Goal: Task Accomplishment & Management: Use online tool/utility

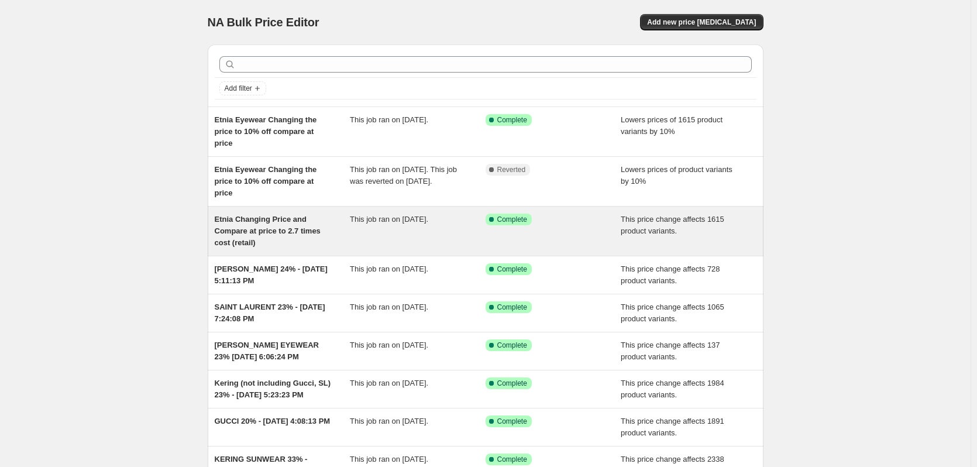
click at [259, 228] on span "Etnia Changing Price and Compare at price to 2.7 times cost (retail)" at bounding box center [268, 231] width 106 height 32
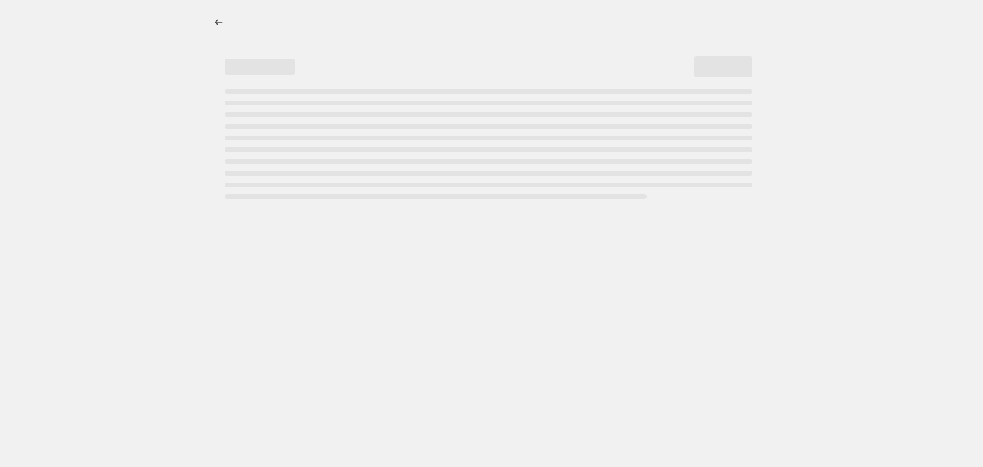
select select "margin"
select select "vendor"
select select "product_status"
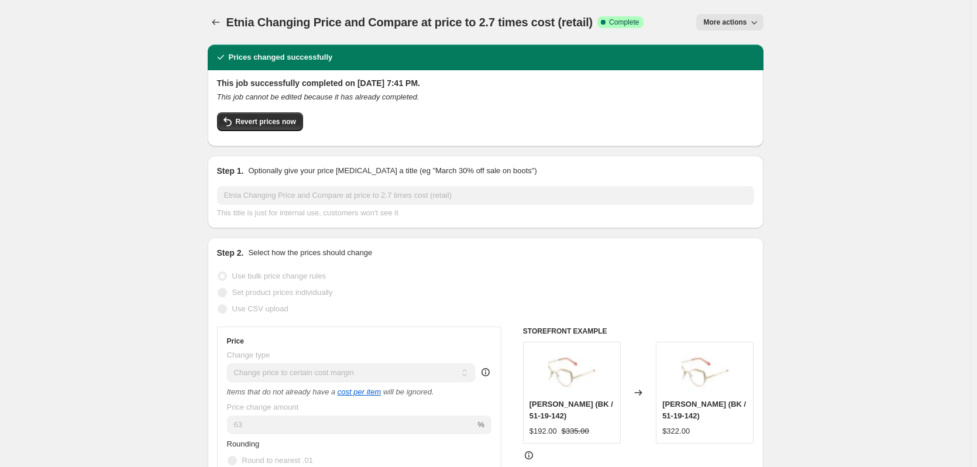
click at [709, 22] on span "More actions" at bounding box center [724, 22] width 43 height 9
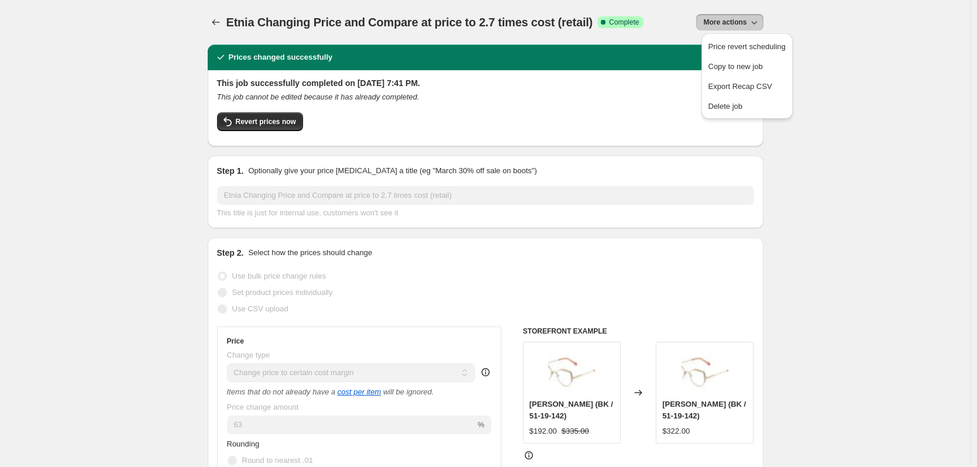
click at [653, 24] on div "More actions" at bounding box center [708, 22] width 110 height 16
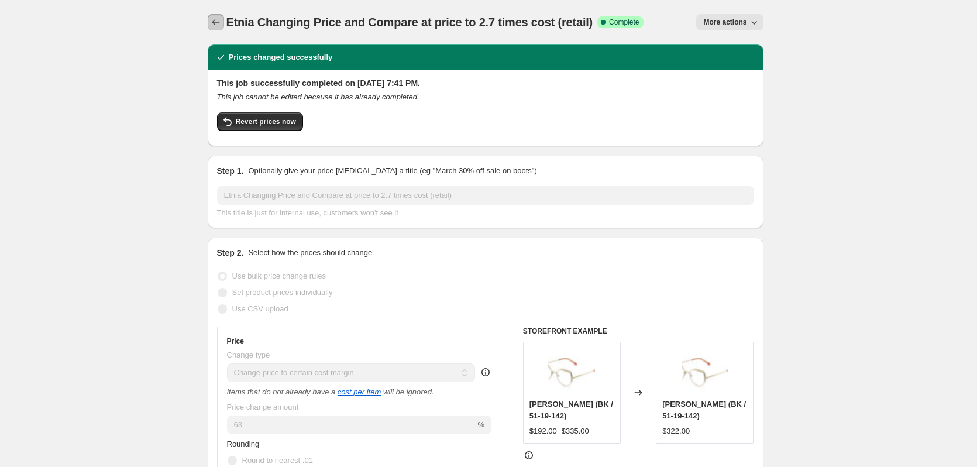
click at [216, 29] on button "Price change jobs" at bounding box center [216, 22] width 16 height 16
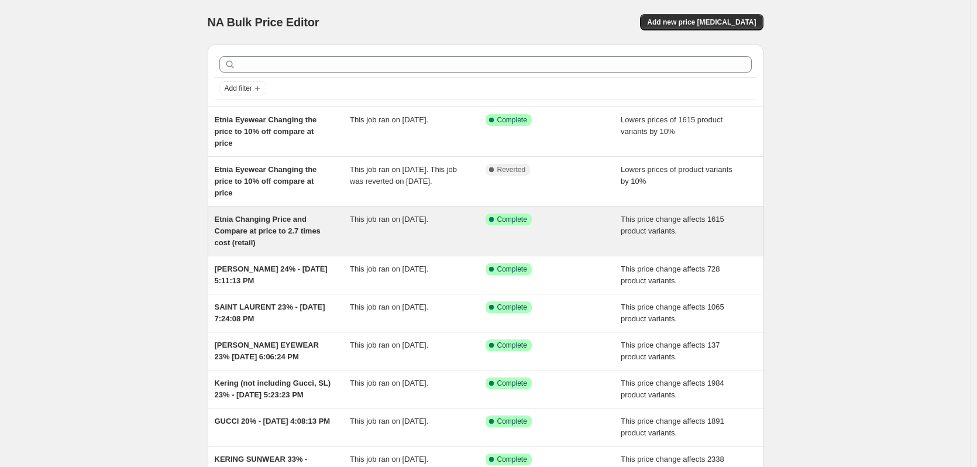
click at [268, 231] on span "Etnia Changing Price and Compare at price to 2.7 times cost (retail)" at bounding box center [268, 231] width 106 height 32
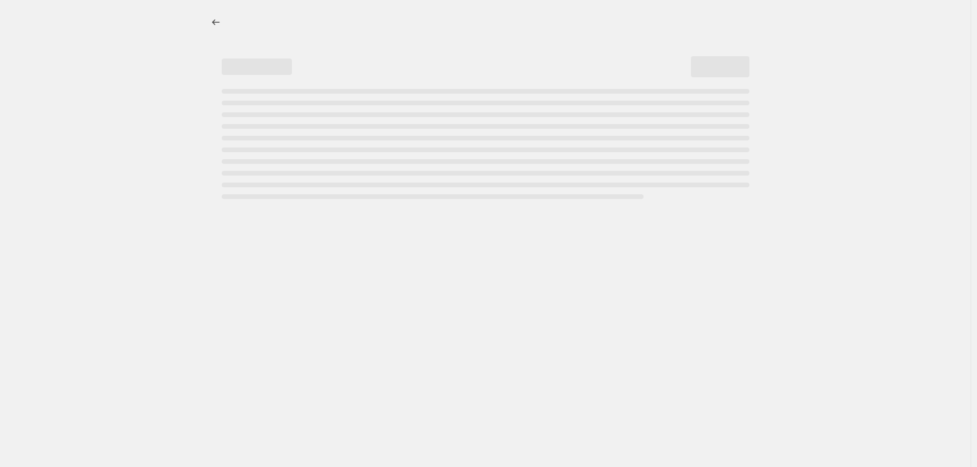
select select "margin"
select select "vendor"
select select "product_status"
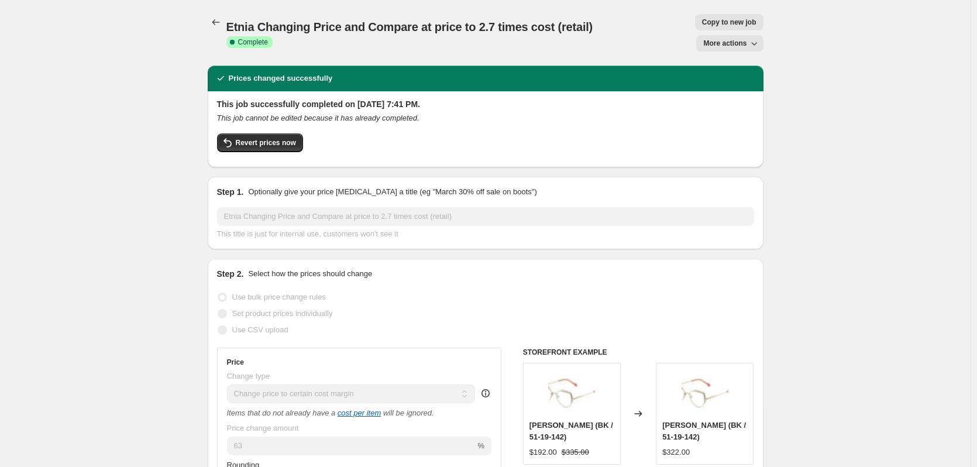
click at [701, 21] on button "Copy to new job" at bounding box center [729, 22] width 68 height 16
select select "margin"
select select "vendor"
select select "product_status"
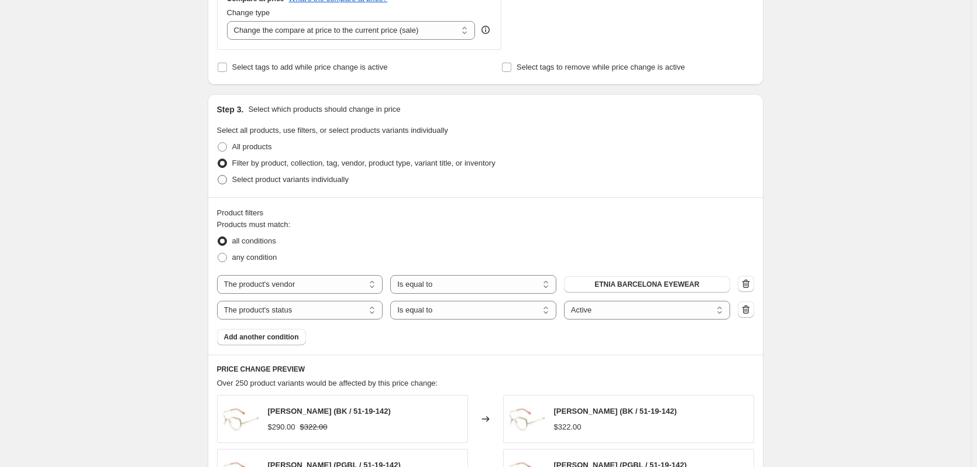
scroll to position [468, 0]
click at [597, 283] on button "ETNIA BARCELONA EYEWEAR" at bounding box center [647, 284] width 166 height 16
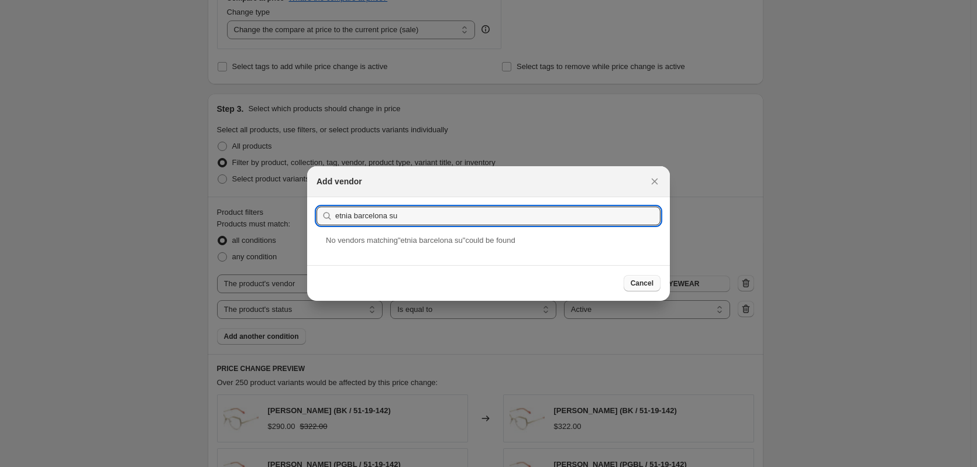
type input "etnia barcelona su"
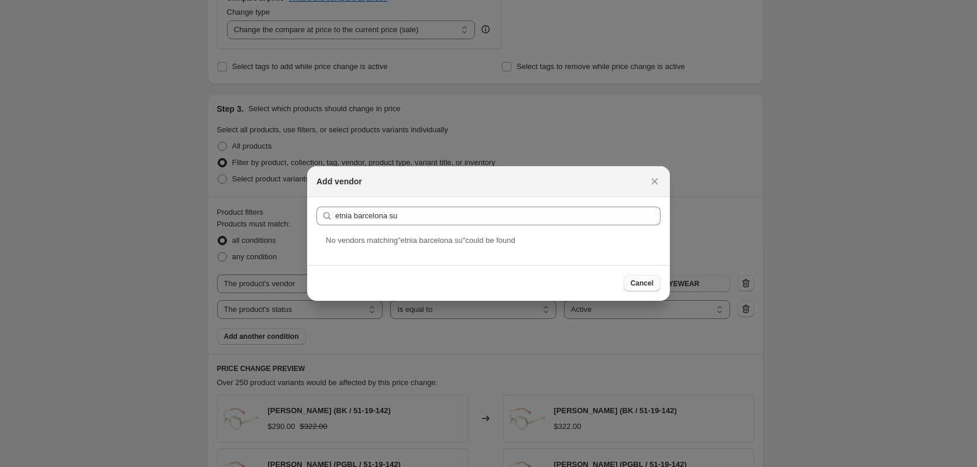
click at [651, 285] on span "Cancel" at bounding box center [642, 282] width 23 height 9
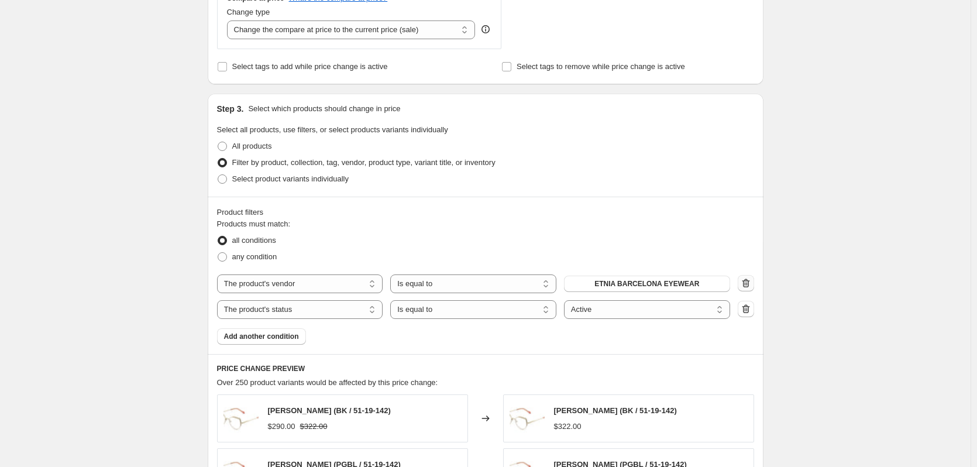
click at [750, 285] on icon "button" at bounding box center [746, 283] width 12 height 12
select select "product_status"
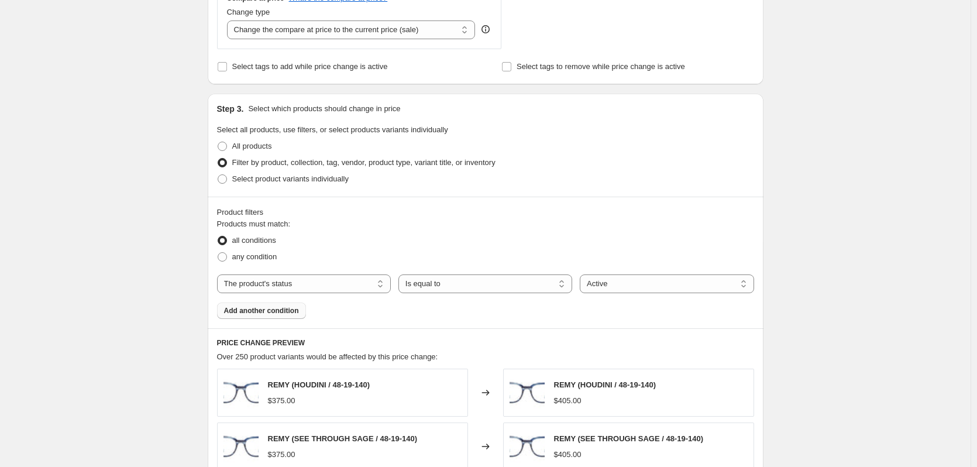
click at [279, 312] on span "Add another condition" at bounding box center [261, 310] width 75 height 9
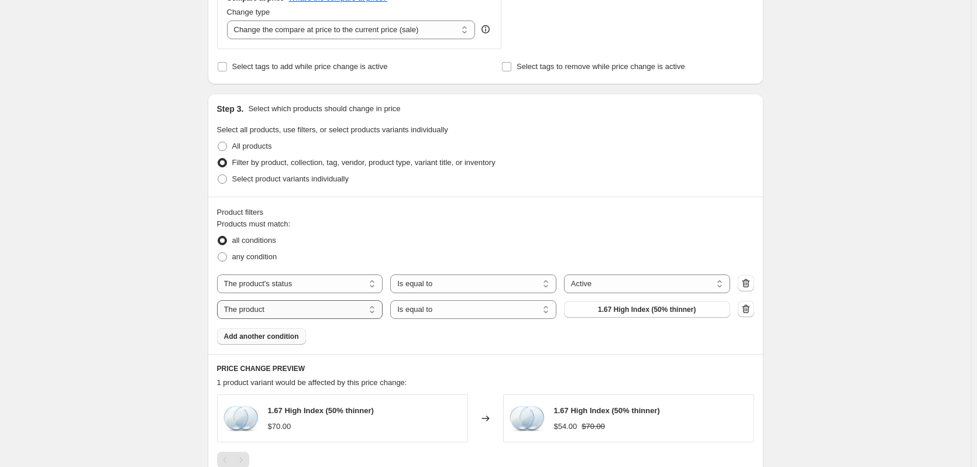
click at [305, 308] on select "The product The product's collection The product's tag The product's vendor The…" at bounding box center [300, 309] width 166 height 19
select select "vendor"
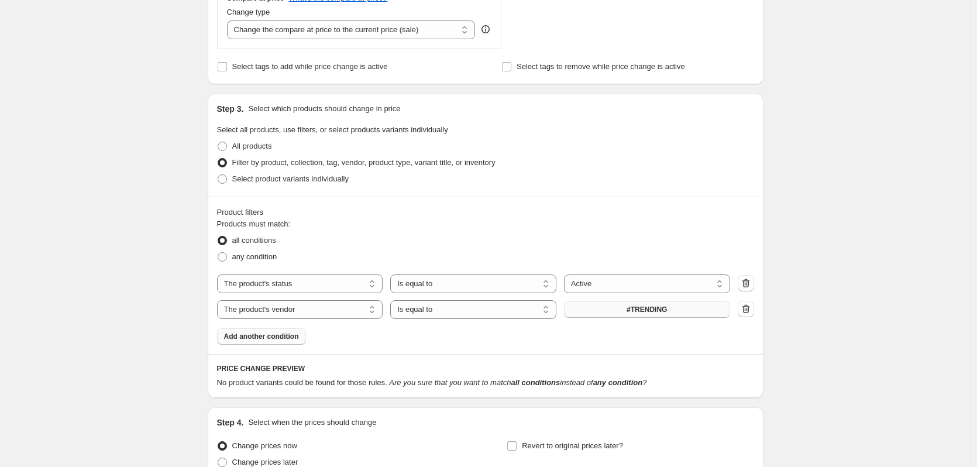
click at [609, 311] on button "#TRENDING" at bounding box center [647, 309] width 166 height 16
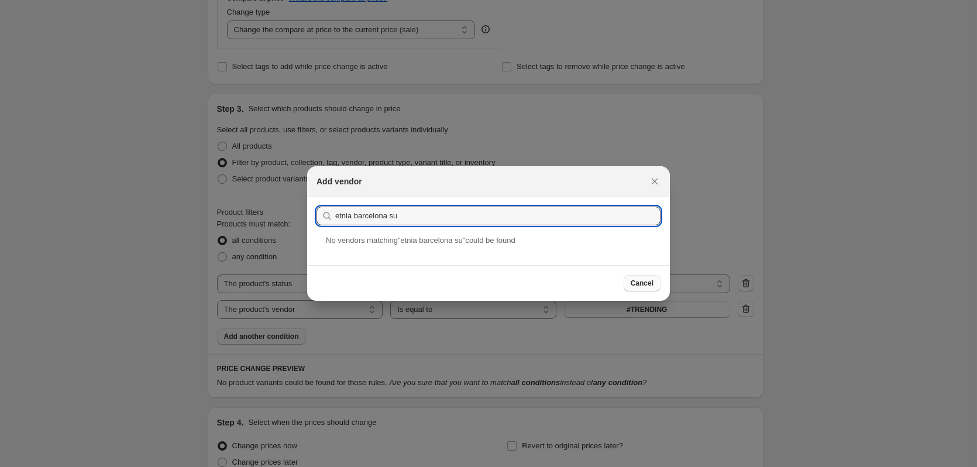
type input "etnia barcelona su"
click at [651, 286] on span "Cancel" at bounding box center [642, 282] width 23 height 9
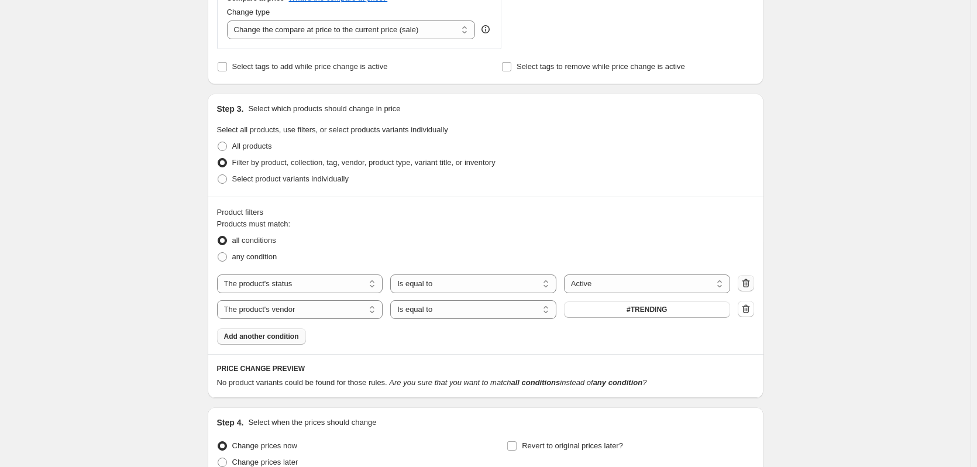
click at [751, 280] on icon "button" at bounding box center [746, 283] width 12 height 12
select select "vendor"
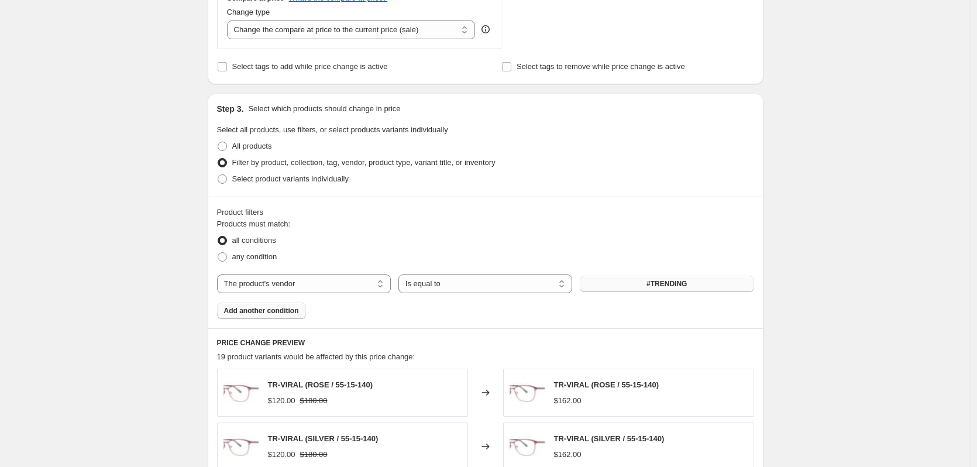
click at [615, 287] on button "#TRENDING" at bounding box center [667, 284] width 174 height 16
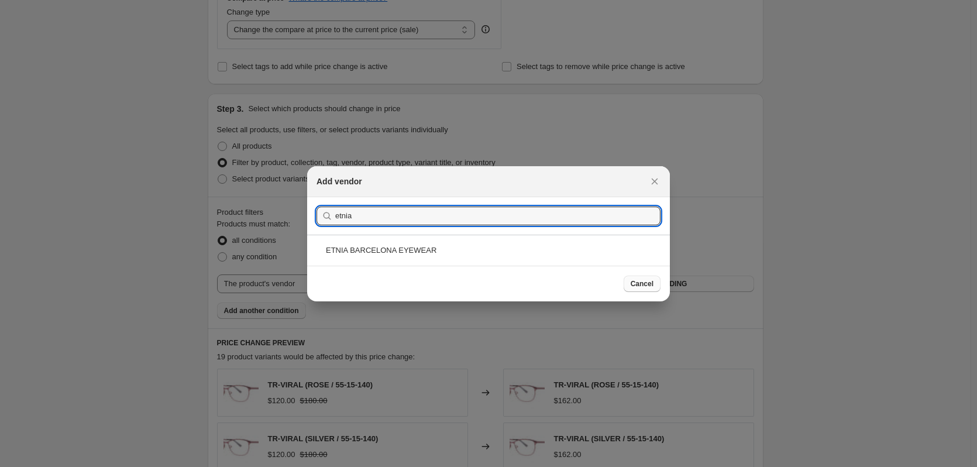
type input "etnia"
click at [634, 283] on span "Cancel" at bounding box center [642, 283] width 23 height 9
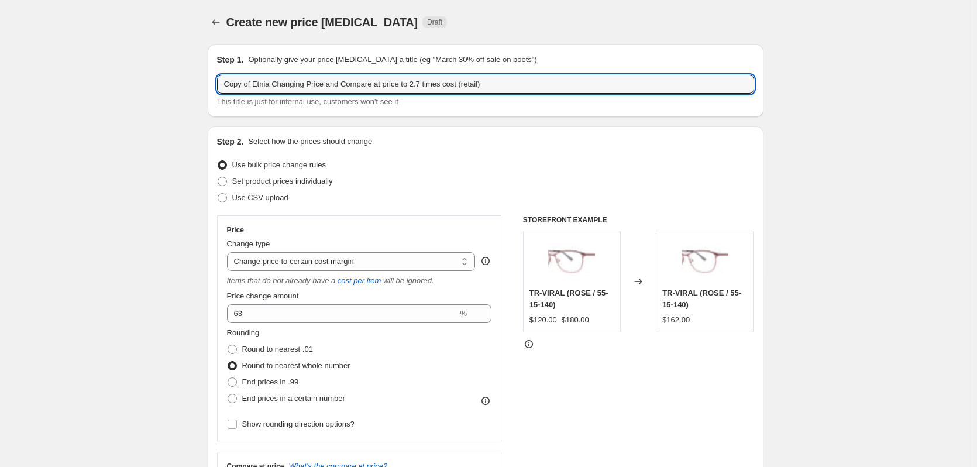
drag, startPoint x: 255, startPoint y: 84, endPoint x: 198, endPoint y: 84, distance: 56.7
click at [247, 81] on input "Etnia Changing Price and Compare at price to 2.7 times cost (retail)" at bounding box center [485, 84] width 537 height 19
type input "Etnia Sunwear Changing Price and Compare at price to 2.7 times cost (retail)"
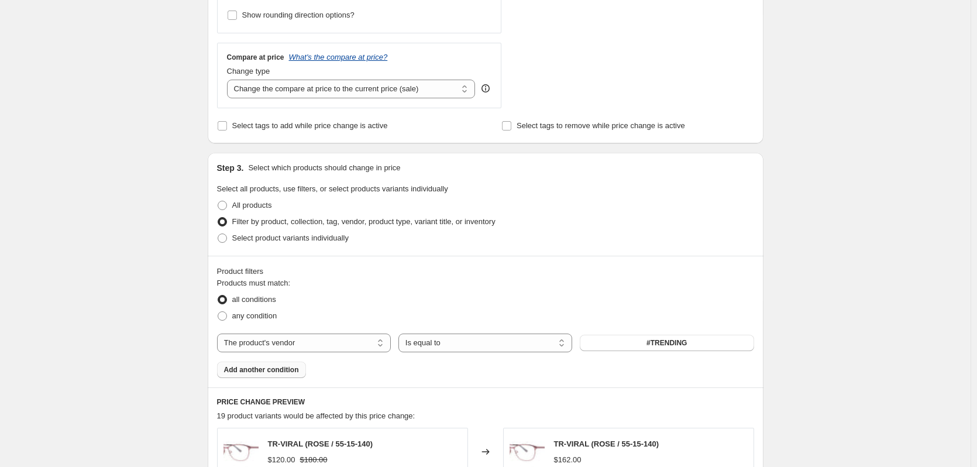
scroll to position [468, 0]
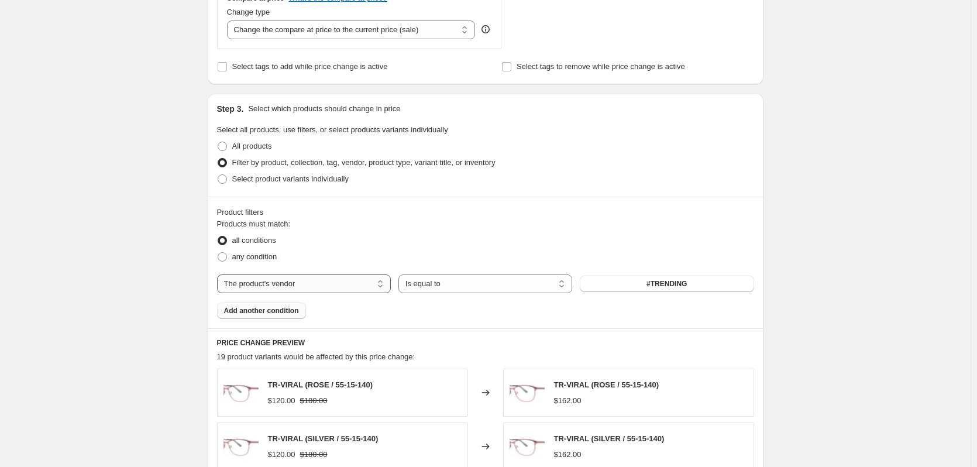
click at [286, 288] on select "The product The product's collection The product's tag The product's vendor The…" at bounding box center [304, 283] width 174 height 19
click at [601, 282] on button "#TRENDING" at bounding box center [667, 284] width 174 height 16
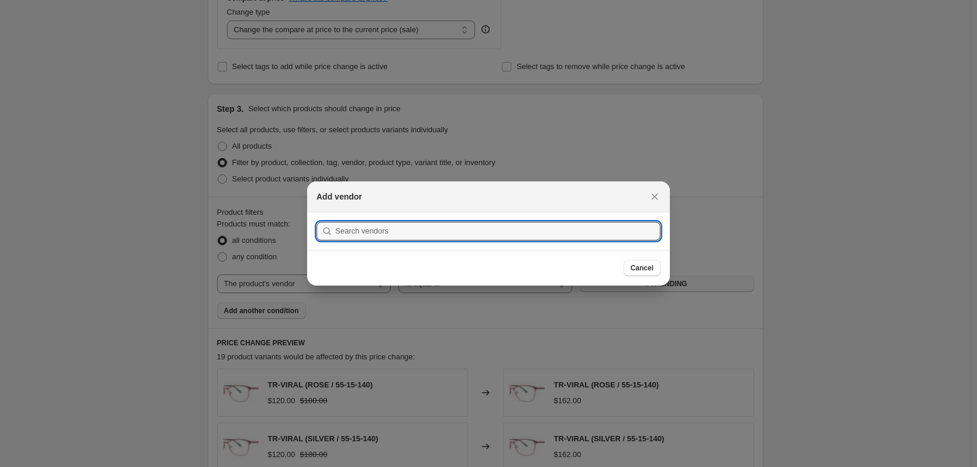
scroll to position [0, 0]
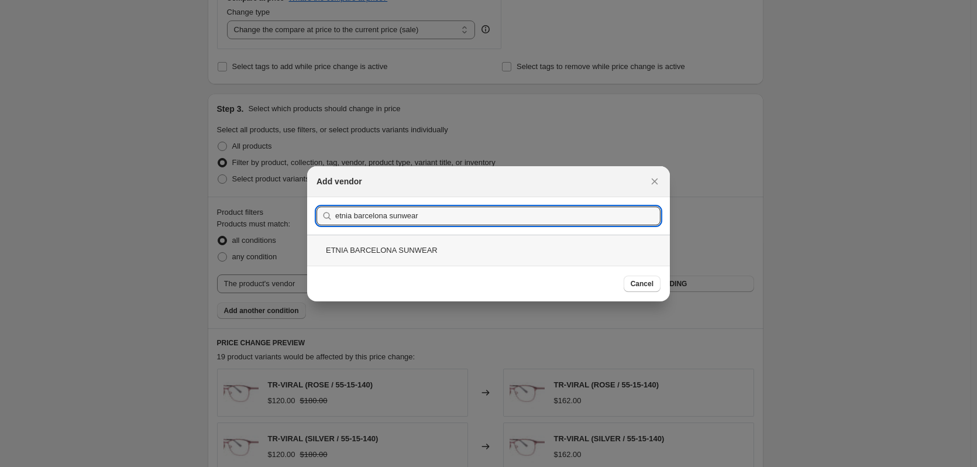
type input "etnia barcelona sunwear"
click at [373, 253] on div "ETNIA BARCELONA SUNWEAR" at bounding box center [488, 250] width 363 height 31
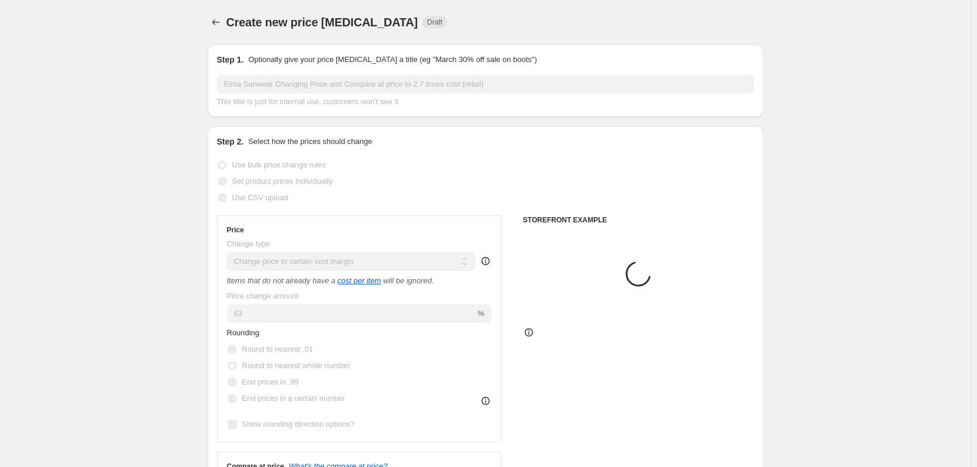
scroll to position [468, 0]
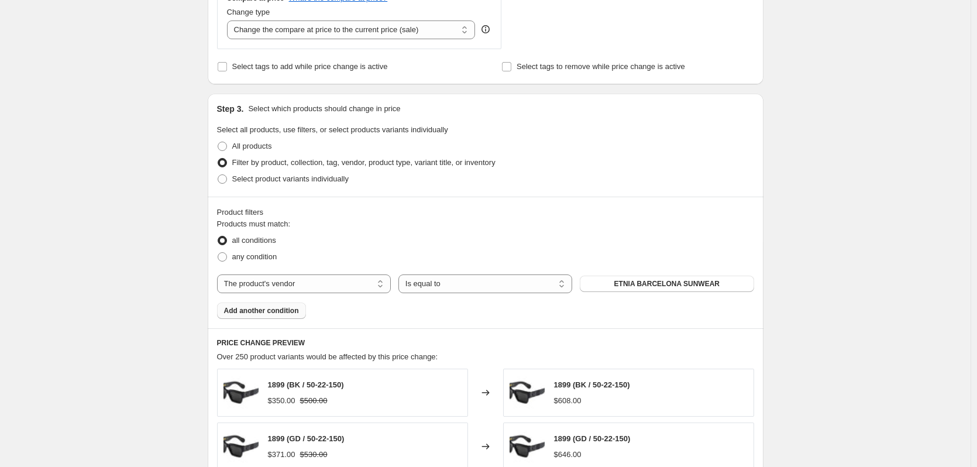
click at [278, 314] on span "Add another condition" at bounding box center [261, 310] width 75 height 9
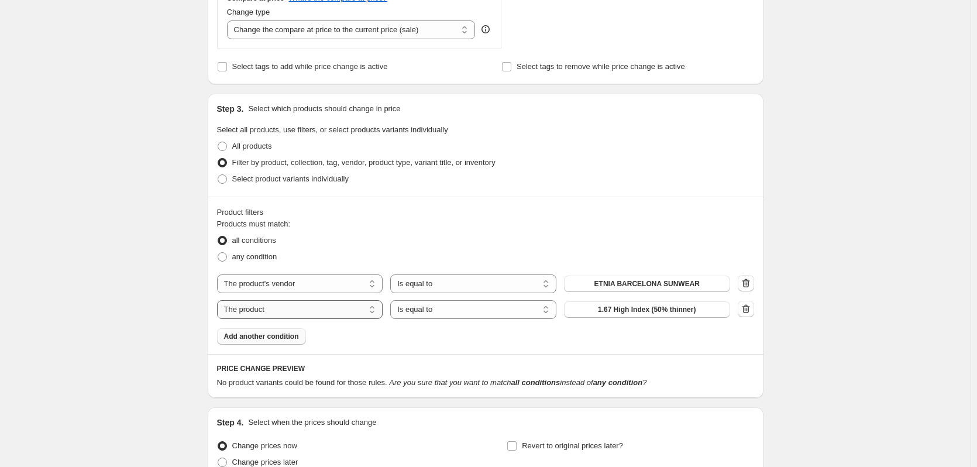
click at [277, 309] on select "The product The product's collection The product's tag The product's vendor The…" at bounding box center [300, 309] width 166 height 19
select select "product_status"
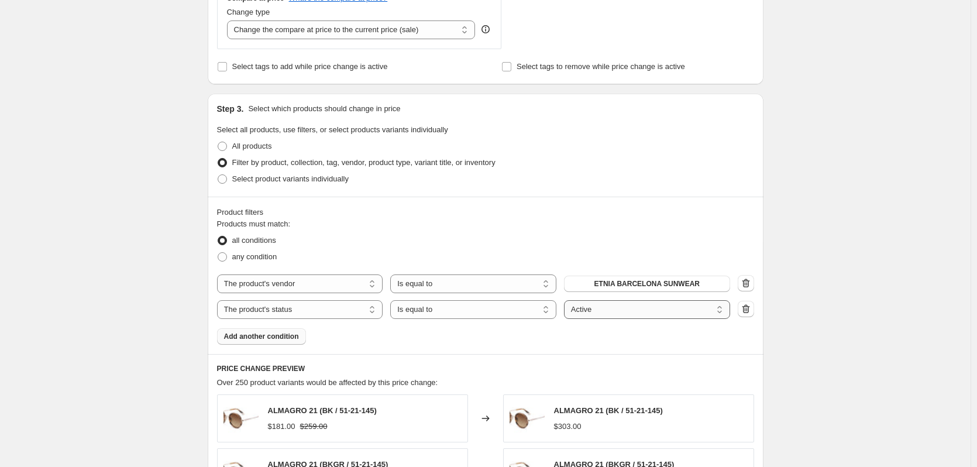
click at [599, 315] on select "Active Draft Archived" at bounding box center [647, 309] width 166 height 19
click at [580, 227] on fieldset "Products must match: all conditions any condition" at bounding box center [485, 241] width 537 height 47
click at [157, 254] on div "Create new price change job. This page is ready Create new price change job Dra…" at bounding box center [485, 203] width 970 height 1342
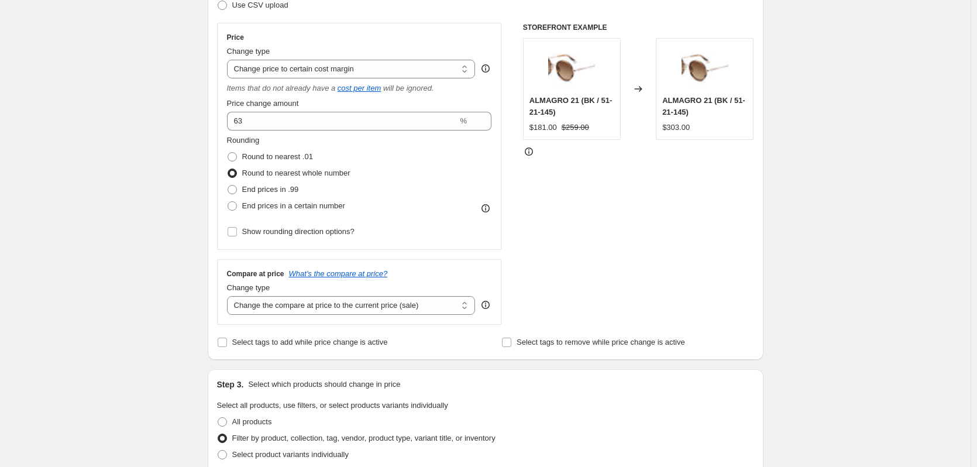
scroll to position [117, 0]
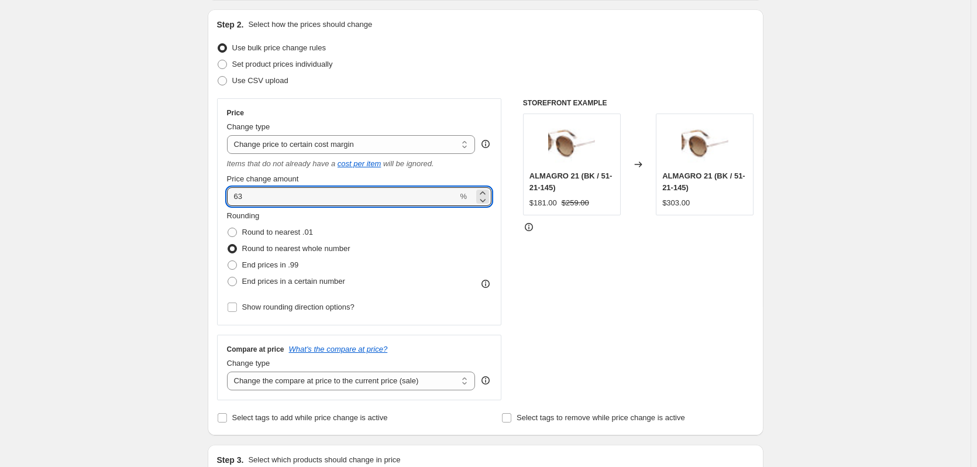
drag, startPoint x: 290, startPoint y: 199, endPoint x: 202, endPoint y: 198, distance: 87.8
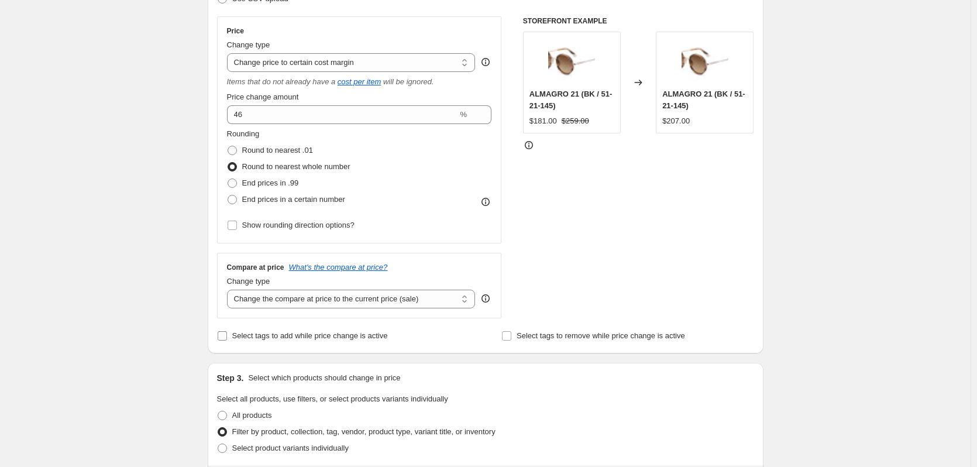
scroll to position [175, 0]
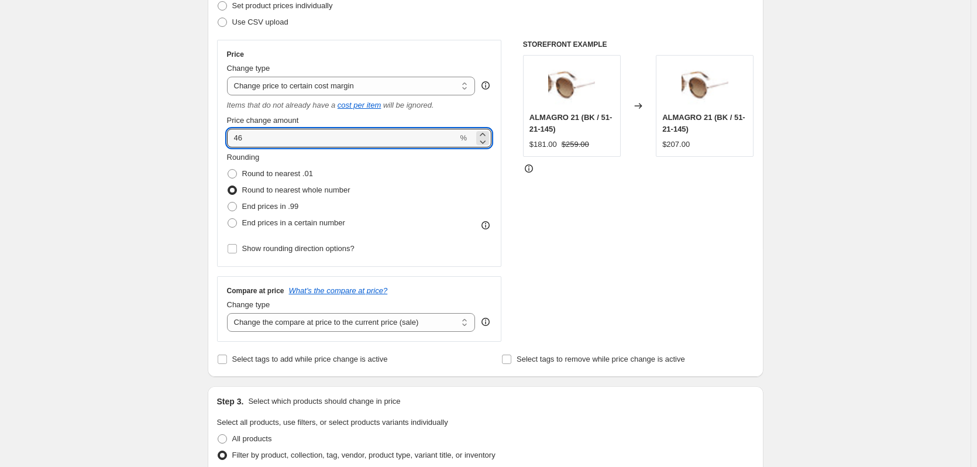
drag, startPoint x: 255, startPoint y: 139, endPoint x: 215, endPoint y: 139, distance: 39.8
click at [215, 139] on div "Step 2. Select how the prices should change Use bulk price change rules Set pro…" at bounding box center [486, 164] width 556 height 426
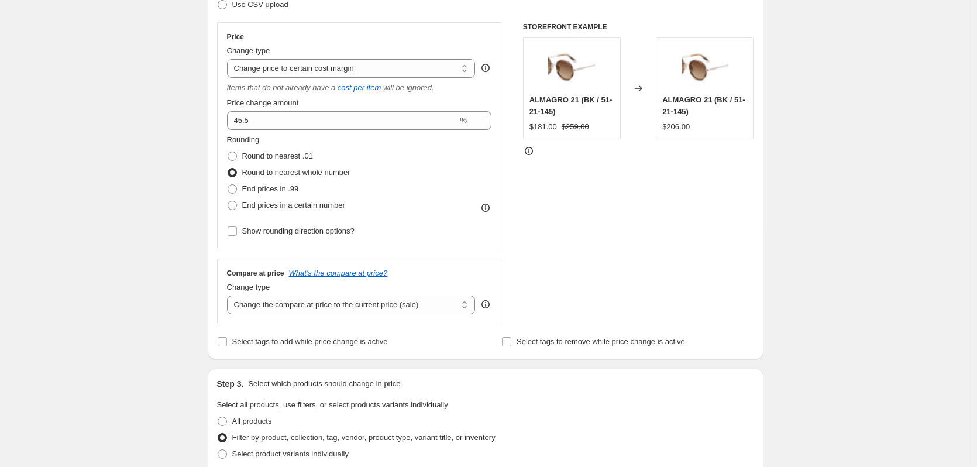
scroll to position [174, 0]
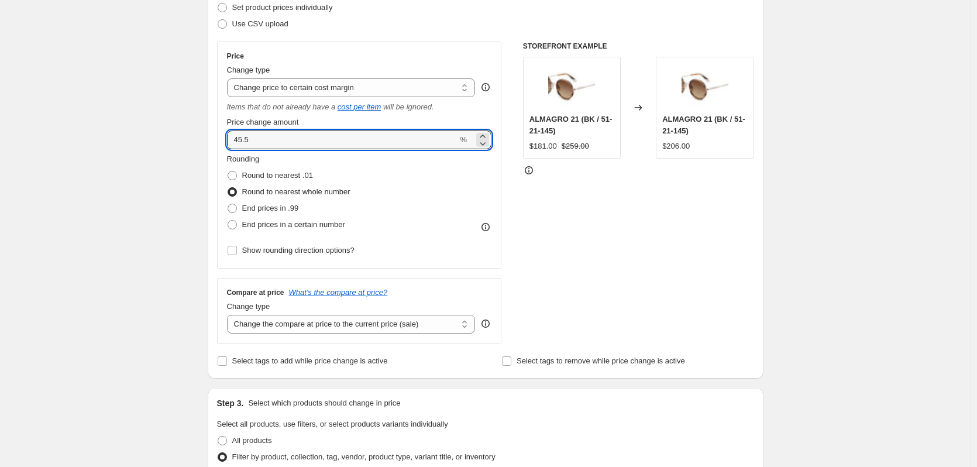
drag, startPoint x: 273, startPoint y: 140, endPoint x: 180, endPoint y: 139, distance: 93.0
type input "54.5"
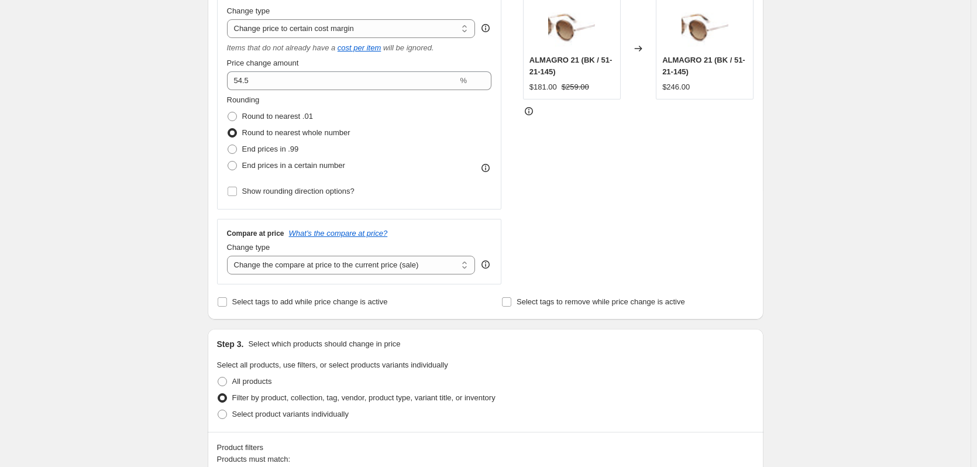
scroll to position [291, 0]
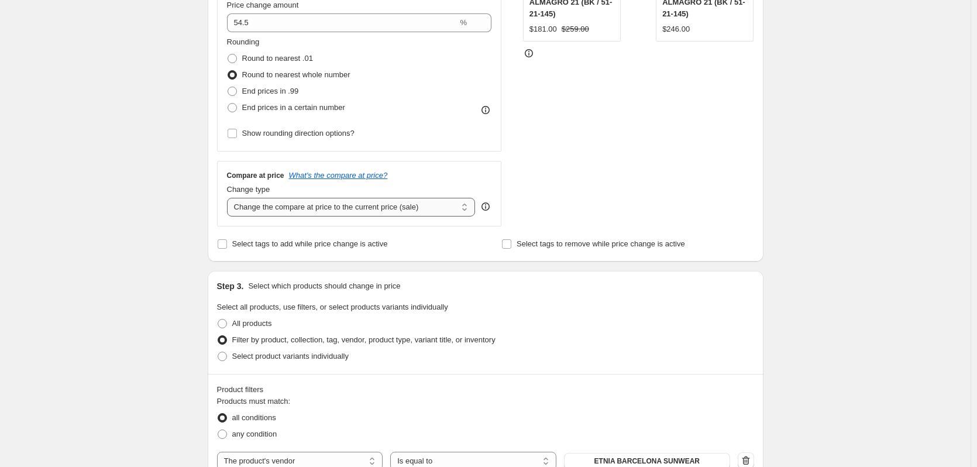
click at [274, 209] on select "Change the compare at price to the current price (sale) Change the compare at p…" at bounding box center [351, 207] width 249 height 19
select select "bp"
click at [229, 198] on select "Change the compare at price to the current price (sale) Change the compare at p…" at bounding box center [351, 207] width 249 height 19
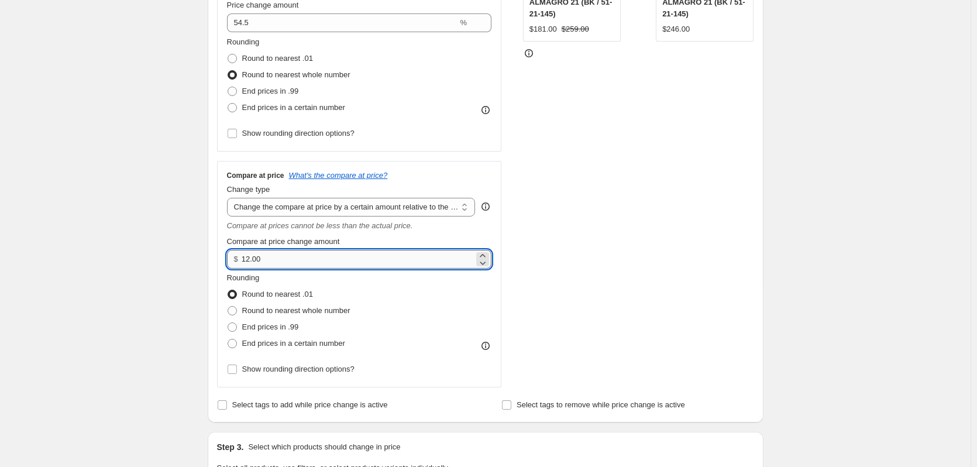
click at [275, 261] on input "12.00" at bounding box center [358, 259] width 232 height 19
click at [484, 262] on icon at bounding box center [483, 263] width 12 height 12
click at [484, 256] on icon at bounding box center [482, 255] width 5 height 3
type input "12.00"
click at [363, 205] on select "Change the compare at price to the current price (sale) Change the compare at p…" at bounding box center [351, 207] width 249 height 19
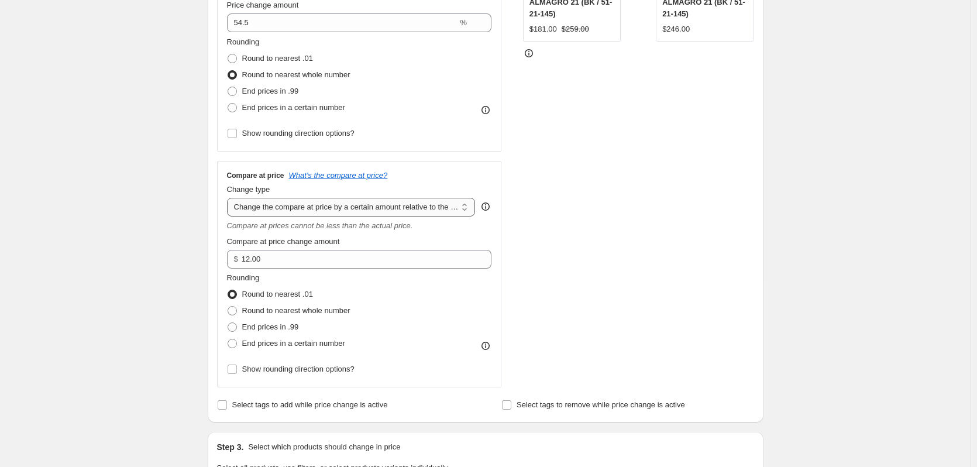
select select "pp"
click at [229, 198] on select "Change the compare at price to the current price (sale) Change the compare at p…" at bounding box center [351, 207] width 249 height 19
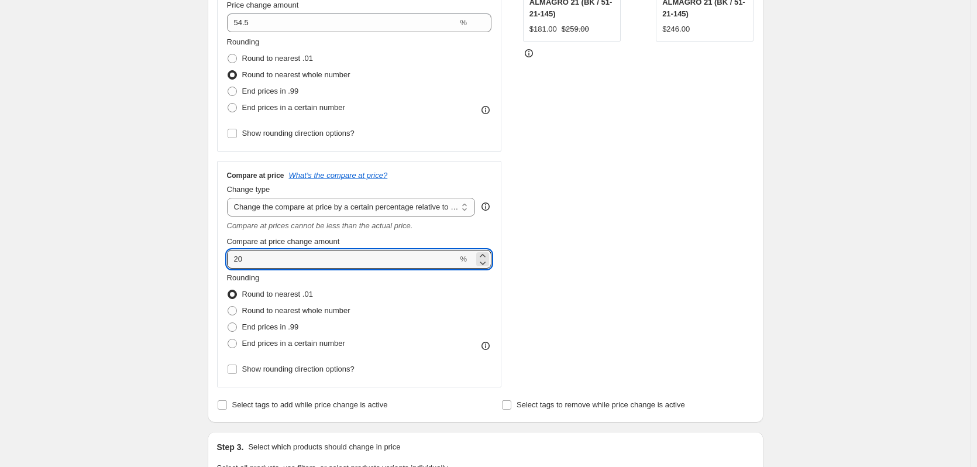
drag, startPoint x: 278, startPoint y: 265, endPoint x: 202, endPoint y: 264, distance: 76.0
click at [202, 264] on div "Step 1. Optionally give your price change job a title (eg "March 30% off sale o…" at bounding box center [480, 442] width 565 height 1397
type input "90"
click at [156, 266] on div "Create new price change job. This page is ready Create new price change job Dra…" at bounding box center [485, 460] width 970 height 1503
drag, startPoint x: 254, startPoint y: 261, endPoint x: 206, endPoint y: 260, distance: 48.0
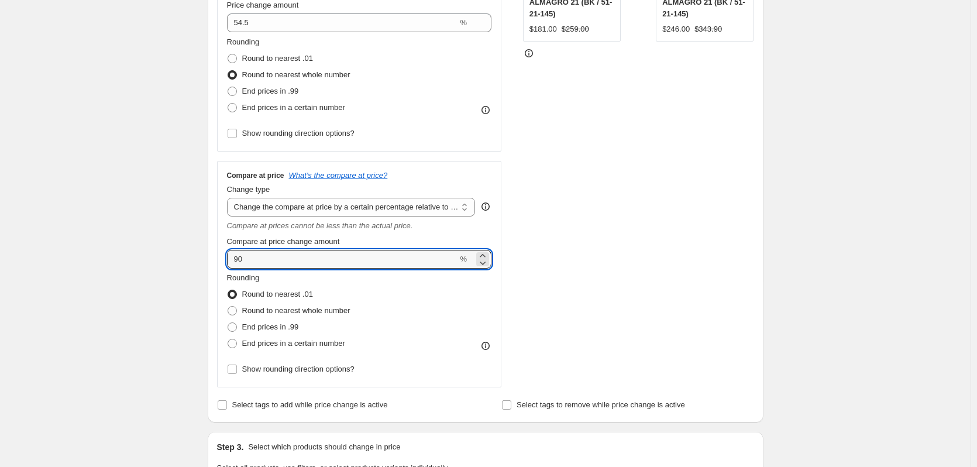
click at [206, 260] on div "Step 1. Optionally give your price change job a title (eg "March 30% off sale o…" at bounding box center [480, 442] width 565 height 1397
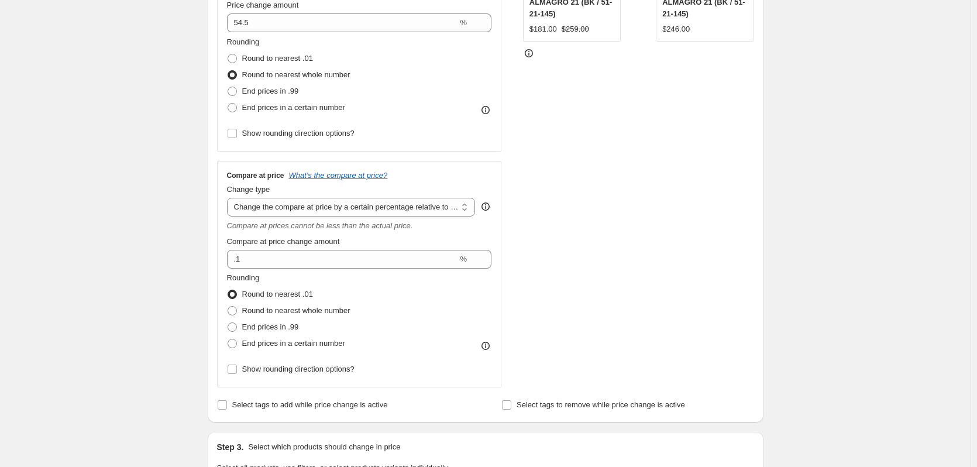
click at [171, 275] on div "Create new price change job. This page is ready Create new price change job Dra…" at bounding box center [485, 460] width 970 height 1503
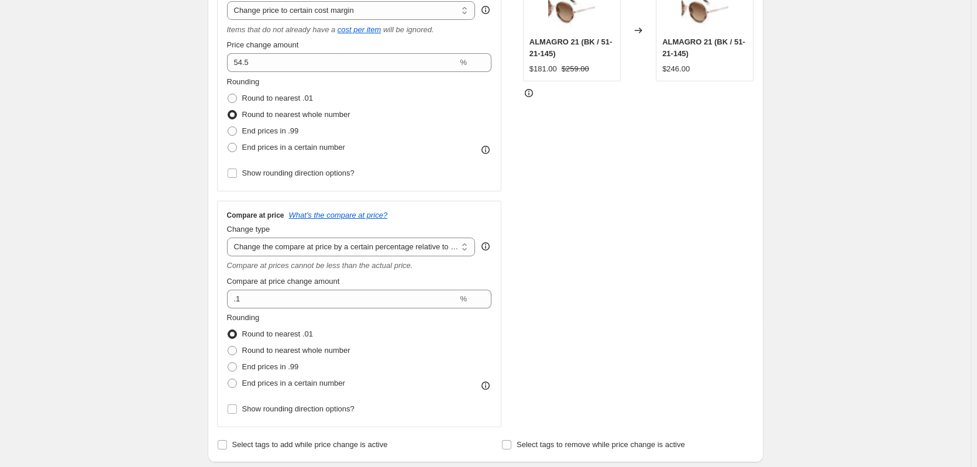
scroll to position [232, 0]
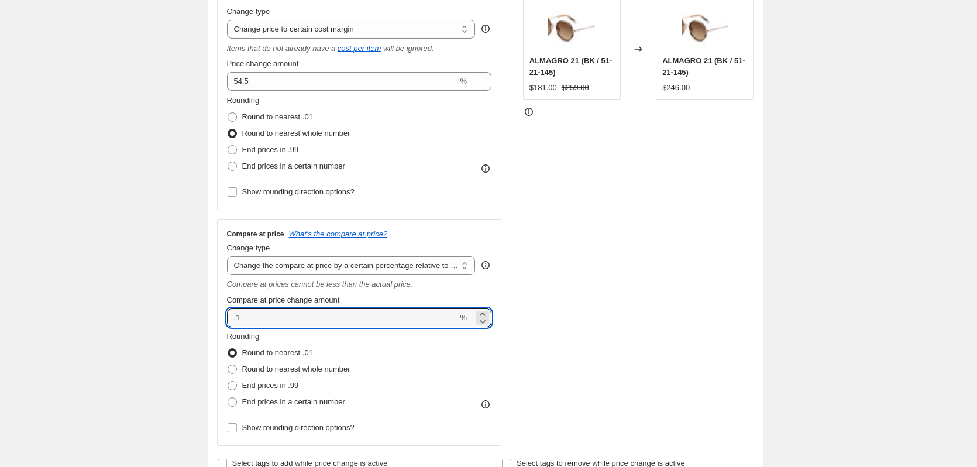
drag, startPoint x: 259, startPoint y: 316, endPoint x: 204, endPoint y: 316, distance: 54.4
type input "10"
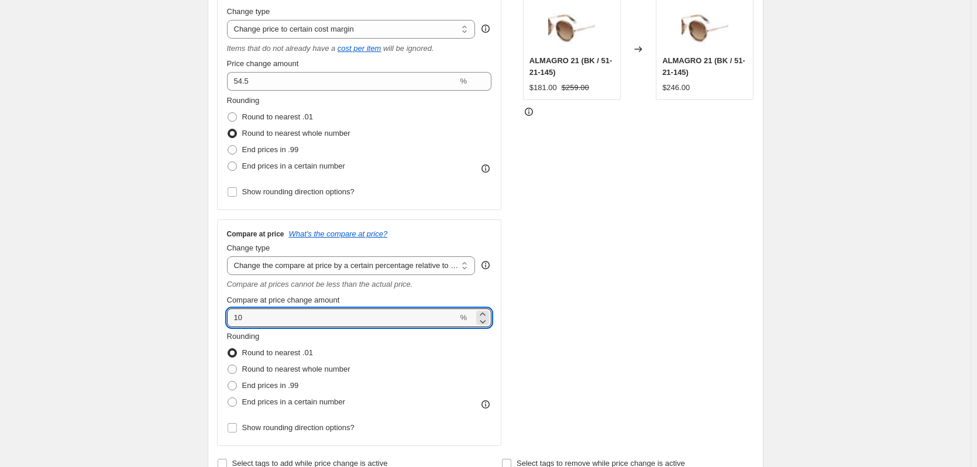
drag, startPoint x: 254, startPoint y: 318, endPoint x: 214, endPoint y: 321, distance: 40.5
click at [214, 321] on div "Step 2. Select how the prices should change Use bulk price change rules Set pro…" at bounding box center [486, 187] width 556 height 587
type input "0"
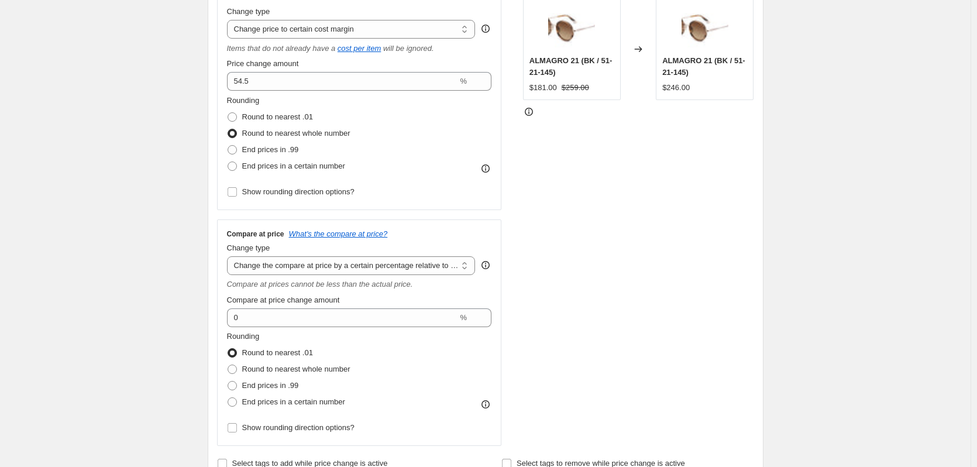
click at [212, 325] on div "Step 2. Select how the prices should change Use bulk price change rules Set pro…" at bounding box center [486, 187] width 556 height 587
click at [275, 277] on div "Compare at price What's the compare at price? Change type Change the compare at…" at bounding box center [359, 332] width 265 height 207
click at [283, 269] on select "Change the compare at price to the current price (sale) Change the compare at p…" at bounding box center [351, 265] width 249 height 19
select select "percentage"
click at [229, 256] on select "Change the compare at price to the current price (sale) Change the compare at p…" at bounding box center [351, 265] width 249 height 19
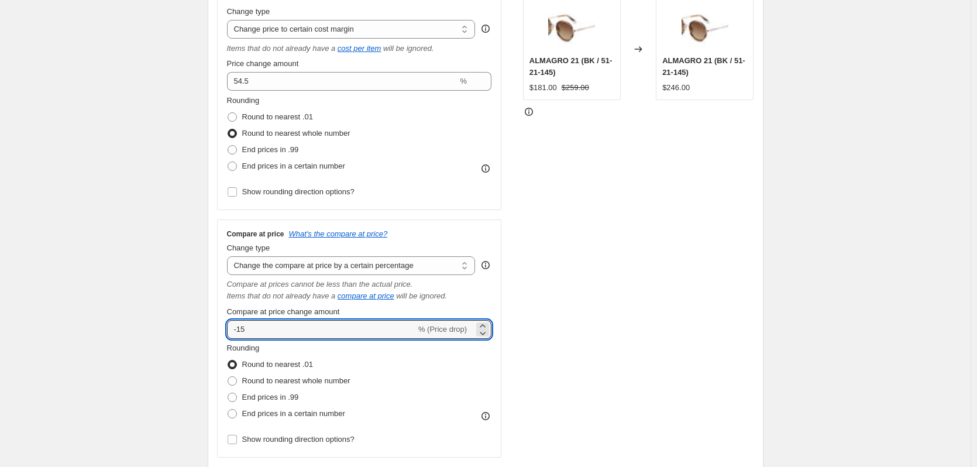
drag, startPoint x: 261, startPoint y: 336, endPoint x: 209, endPoint y: 333, distance: 52.7
click at [211, 333] on div "Step 2. Select how the prices should change Use bulk price change rules Set pro…" at bounding box center [486, 193] width 556 height 598
type input "10"
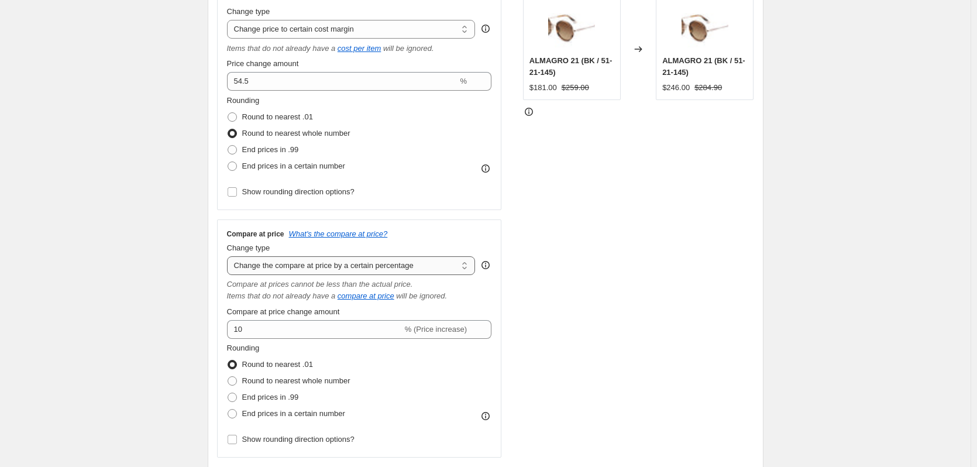
click at [290, 267] on select "Change the compare at price to the current price (sale) Change the compare at p…" at bounding box center [351, 265] width 249 height 19
select select "pp"
click at [229, 256] on select "Change the compare at price to the current price (sale) Change the compare at p…" at bounding box center [351, 265] width 249 height 19
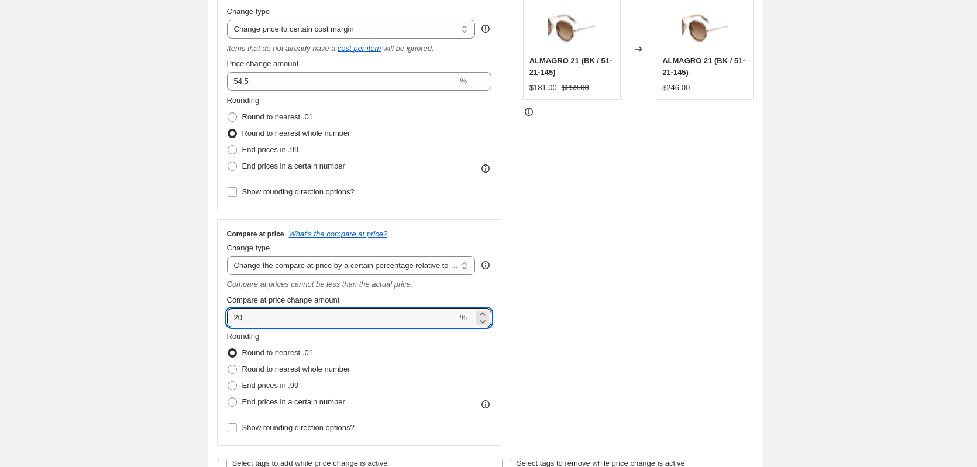
drag, startPoint x: 276, startPoint y: 320, endPoint x: 227, endPoint y: 319, distance: 49.1
click at [227, 319] on div "Compare at price What's the compare at price? Change type Change the compare at…" at bounding box center [359, 332] width 285 height 227
drag, startPoint x: 206, startPoint y: 321, endPoint x: 191, endPoint y: 321, distance: 15.8
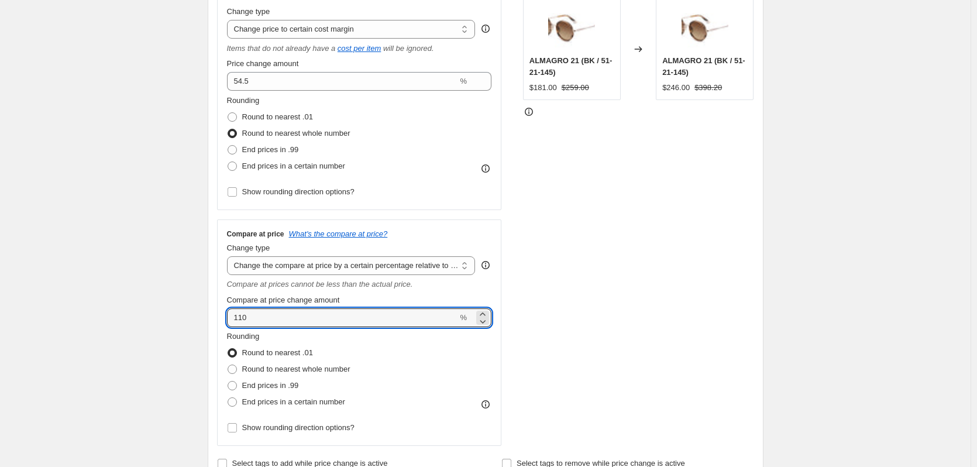
type input "110"
drag, startPoint x: 256, startPoint y: 318, endPoint x: 205, endPoint y: 318, distance: 50.3
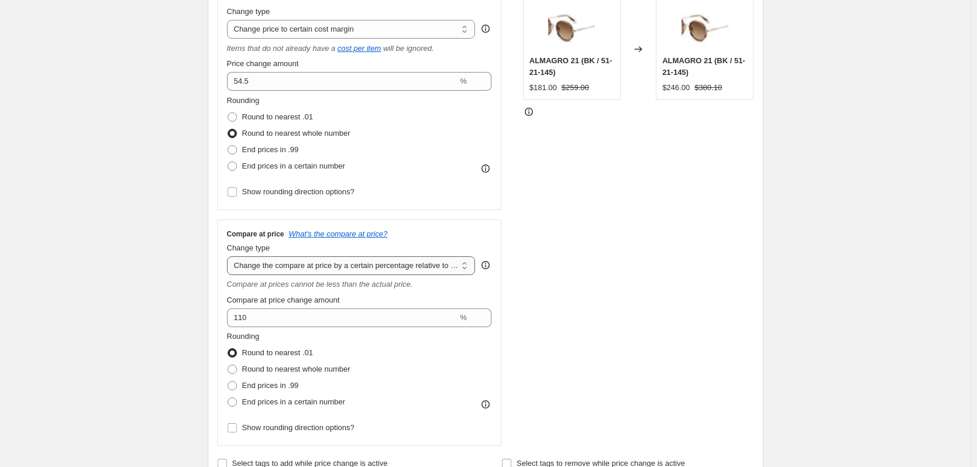
click at [253, 263] on select "Change the compare at price to the current price (sale) Change the compare at p…" at bounding box center [351, 265] width 249 height 19
select select "ep"
click at [229, 256] on select "Change the compare at price to the current price (sale) Change the compare at p…" at bounding box center [351, 265] width 249 height 19
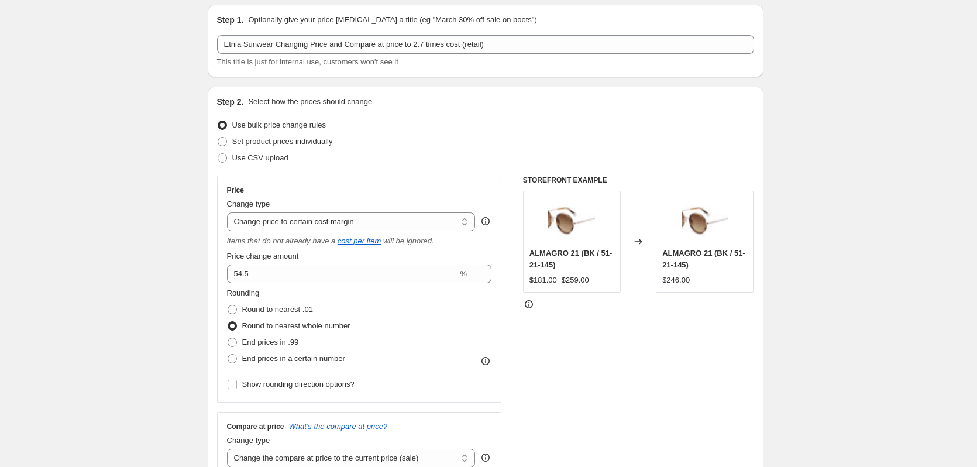
scroll to position [58, 0]
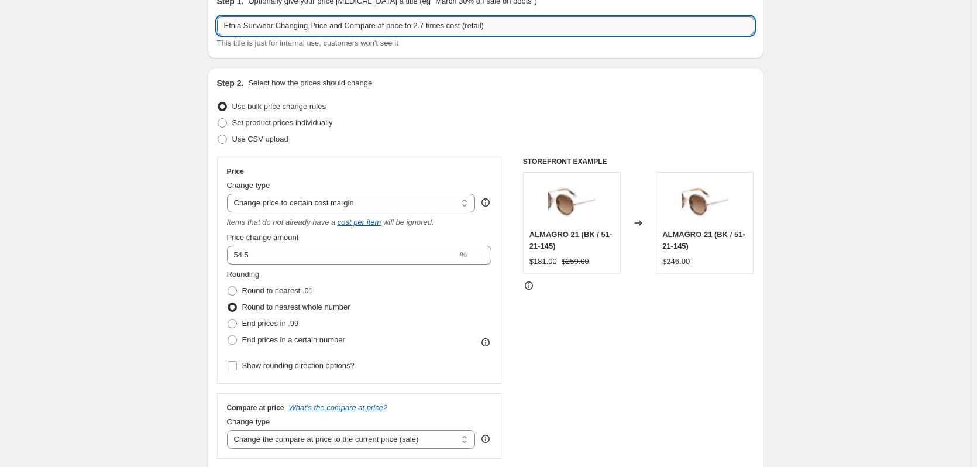
click at [420, 28] on input "Etnia Sunwear Changing Price and Compare at price to 2.7 times cost (retail)" at bounding box center [485, 25] width 537 height 19
type input "Etnia Sunwear Changing Price and Compare at price to 2.2 times cost (retail)"
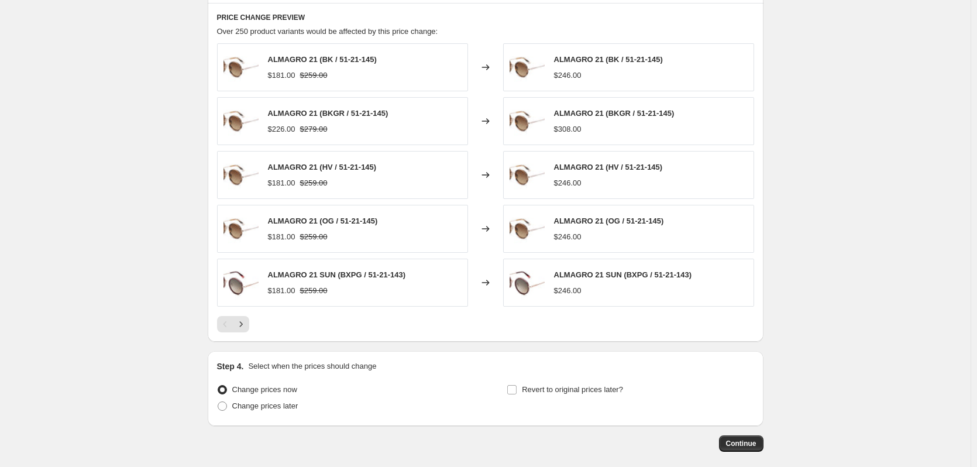
scroll to position [876, 0]
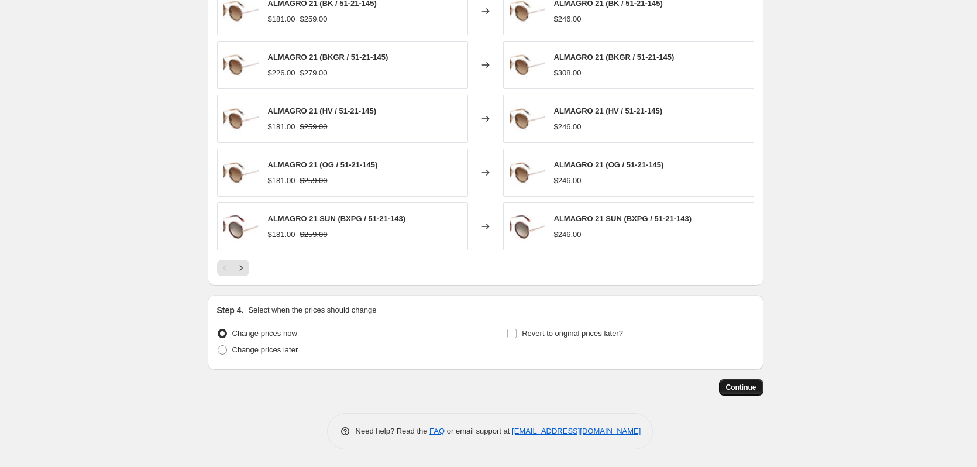
click at [751, 386] on span "Continue" at bounding box center [741, 387] width 30 height 9
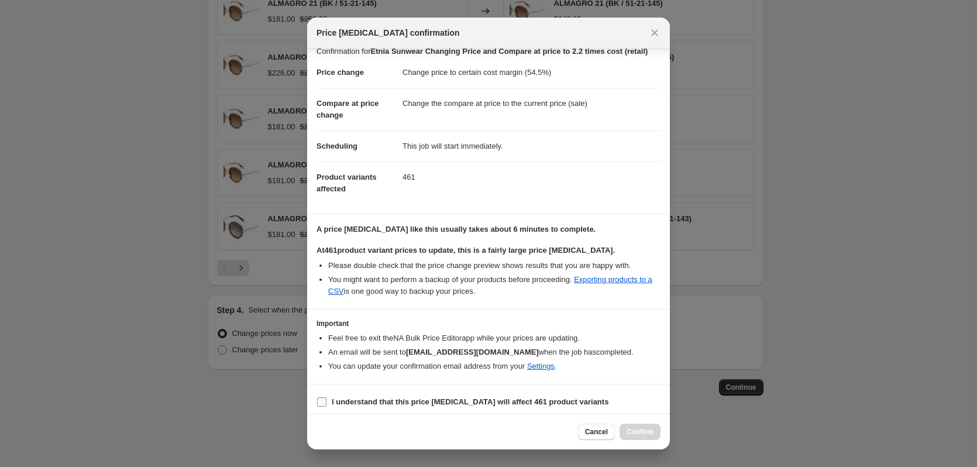
scroll to position [18, 0]
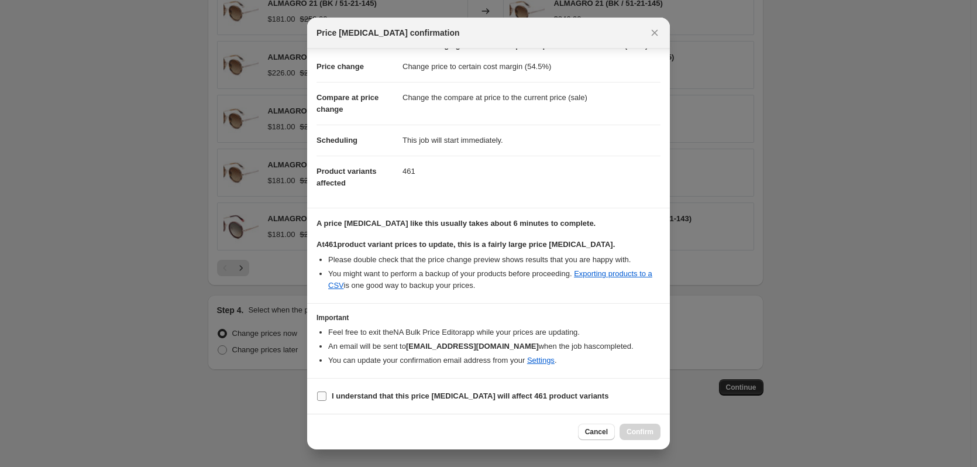
click at [329, 395] on label "I understand that this price change job will affect 461 product variants" at bounding box center [462, 396] width 292 height 16
click at [326, 395] on input "I understand that this price change job will affect 461 product variants" at bounding box center [321, 395] width 9 height 9
checkbox input "true"
click at [633, 438] on button "Confirm" at bounding box center [639, 432] width 41 height 16
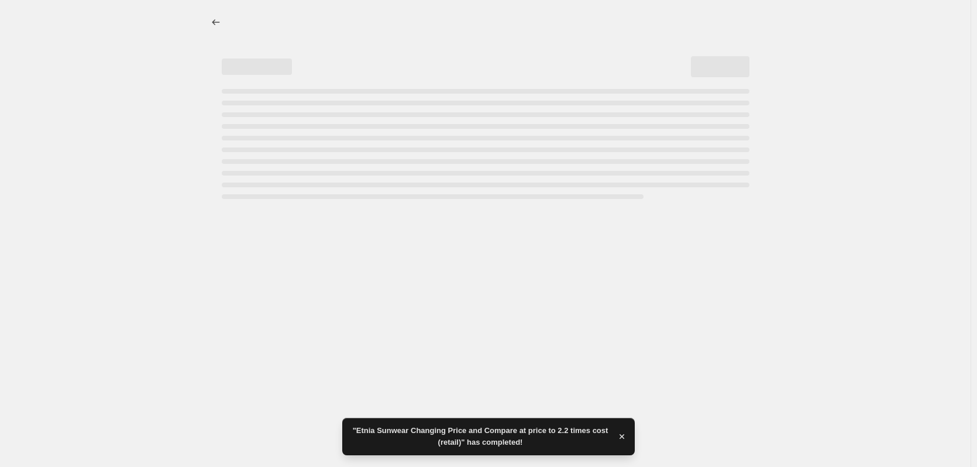
select select "margin"
select select "vendor"
select select "product_status"
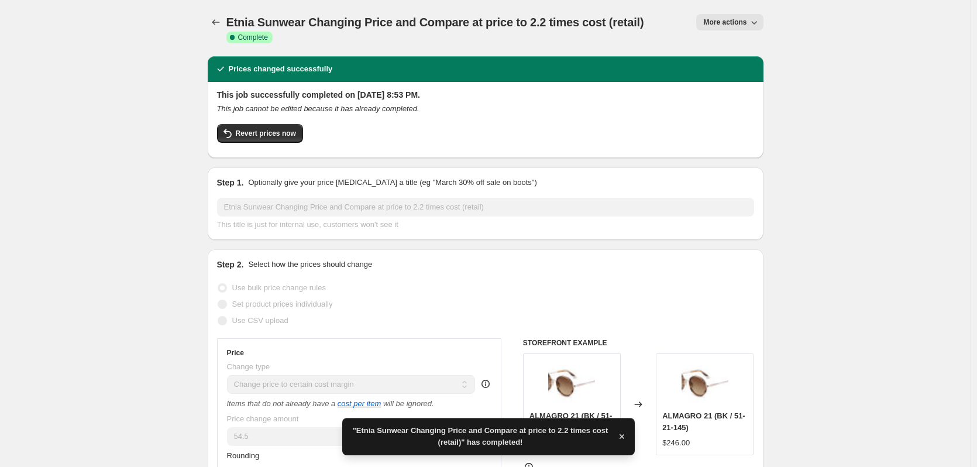
click at [736, 23] on span "More actions" at bounding box center [724, 22] width 43 height 9
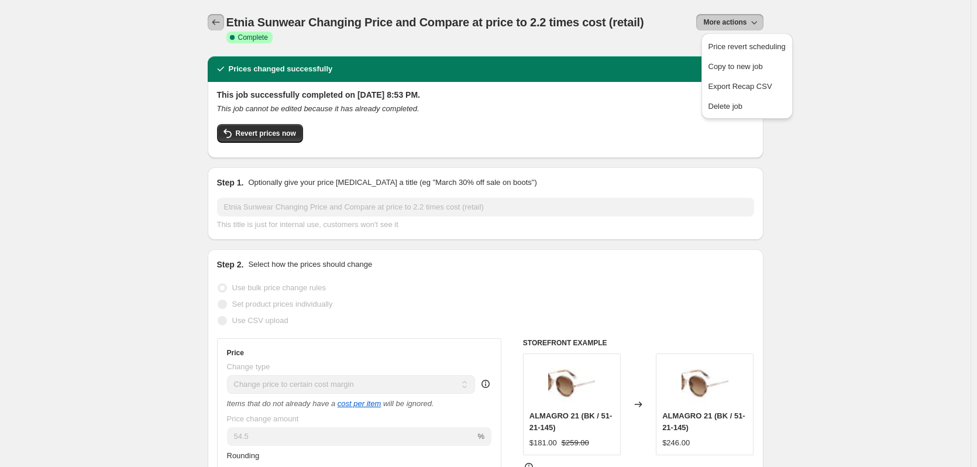
click at [224, 22] on button "Price change jobs" at bounding box center [216, 22] width 16 height 16
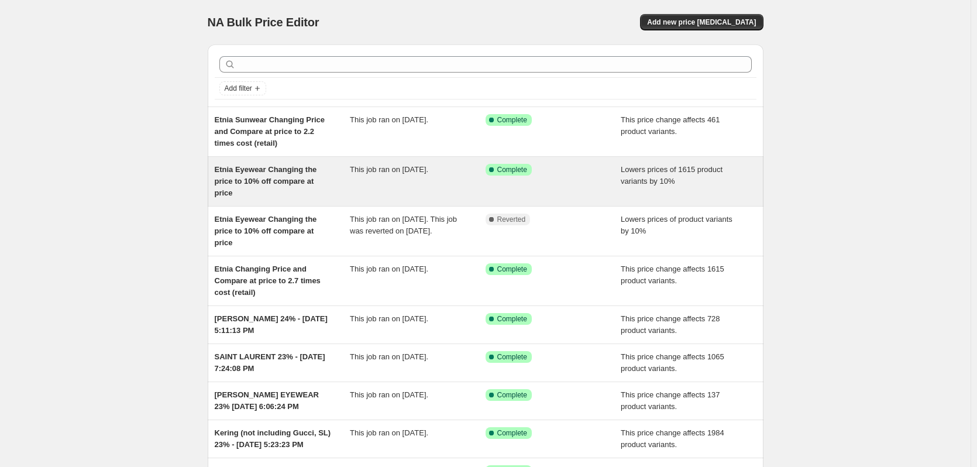
click at [257, 181] on span "Etnia Eyewear Changing the price to 10% off compare at price" at bounding box center [266, 181] width 102 height 32
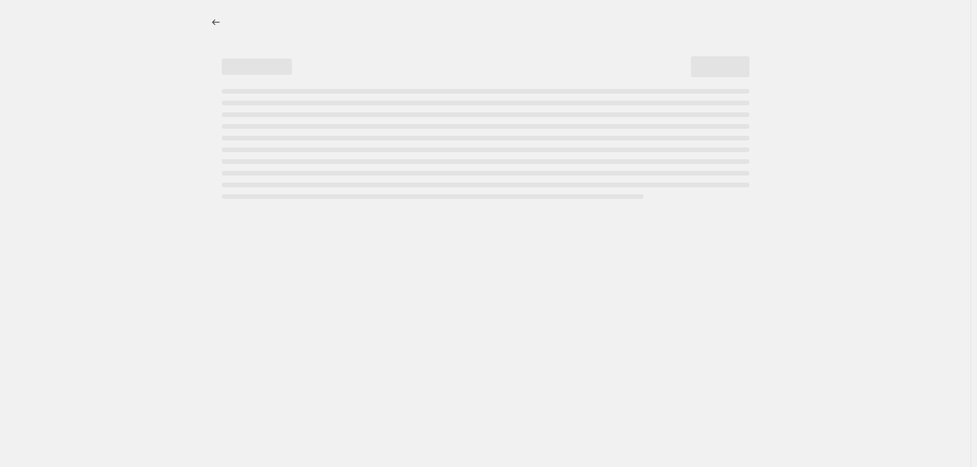
select select "percentage"
select select "vendor"
select select "product_status"
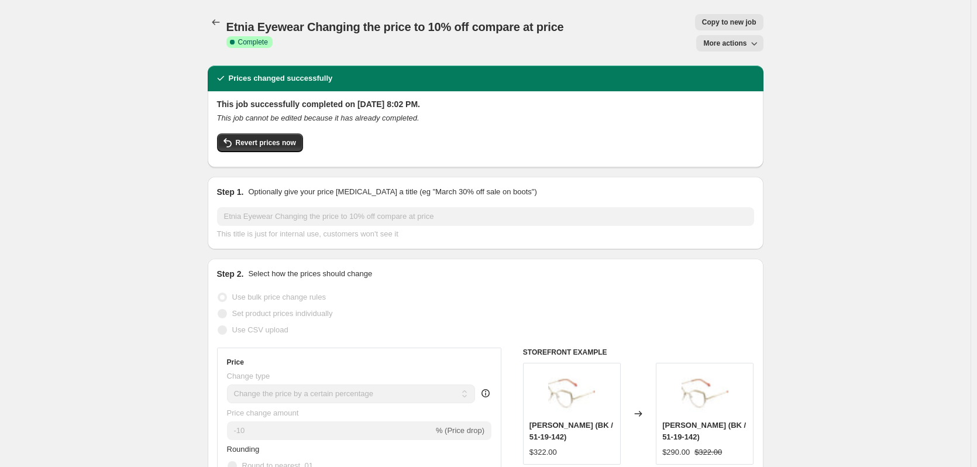
click at [702, 21] on span "Copy to new job" at bounding box center [729, 22] width 54 height 9
select select "percentage"
select select "vendor"
select select "product_status"
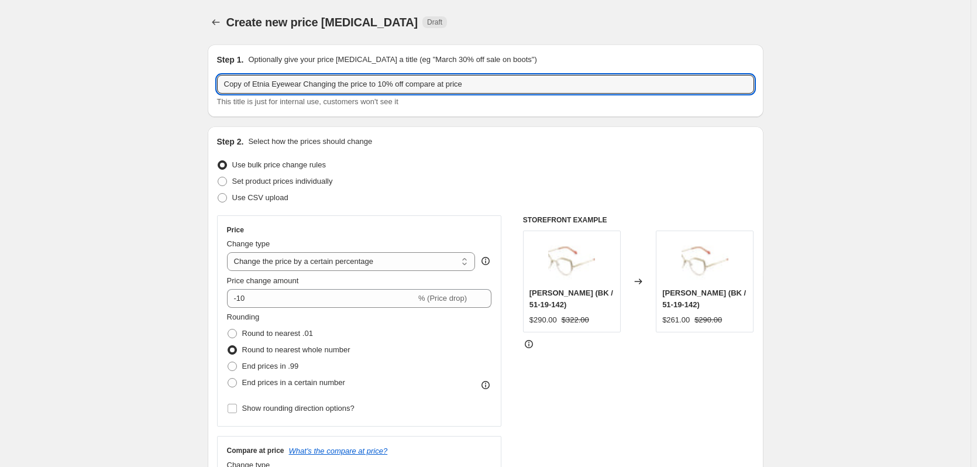
drag, startPoint x: 255, startPoint y: 84, endPoint x: 184, endPoint y: 80, distance: 71.5
click at [254, 84] on input "Etnia Eyewear Changing the price to 10% off compare at price" at bounding box center [485, 84] width 537 height 19
click at [256, 85] on input "Etnia Eyewear Changing the price to 10% off compare at price" at bounding box center [485, 84] width 537 height 19
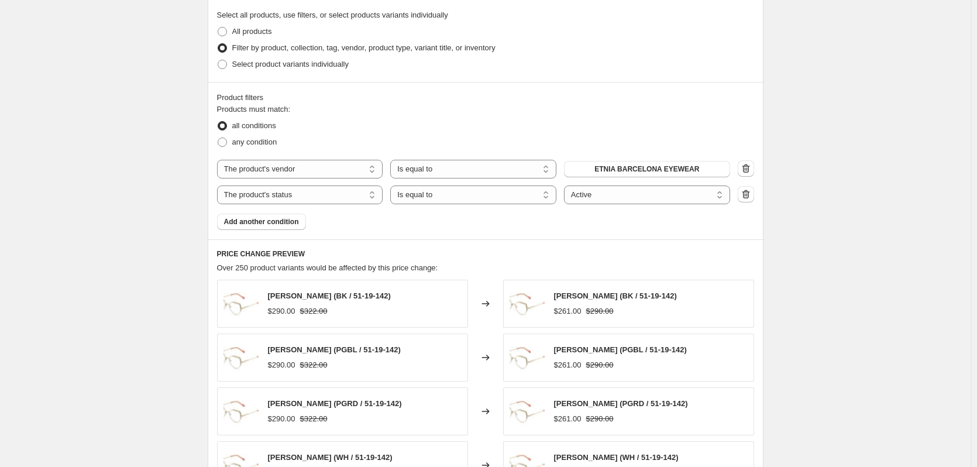
scroll to position [585, 0]
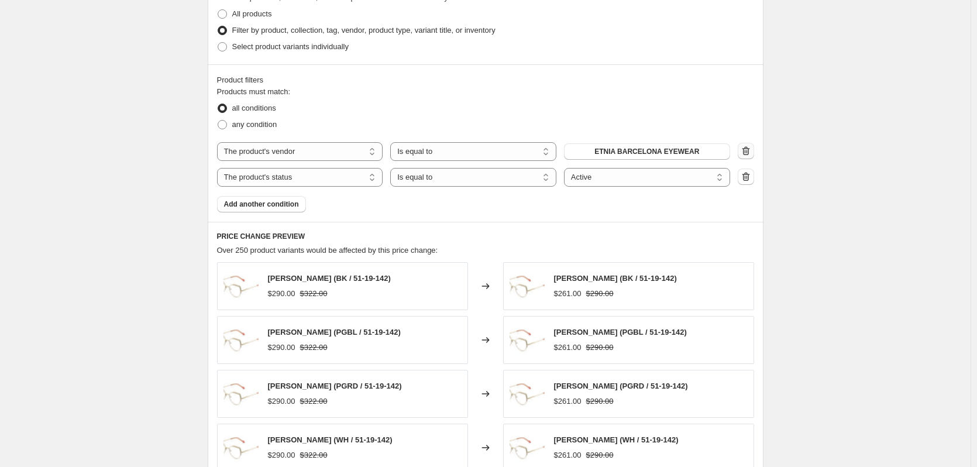
type input "Etnia Sunwear Changing the price to 10% off compare at price"
click at [745, 154] on icon "button" at bounding box center [746, 151] width 12 height 12
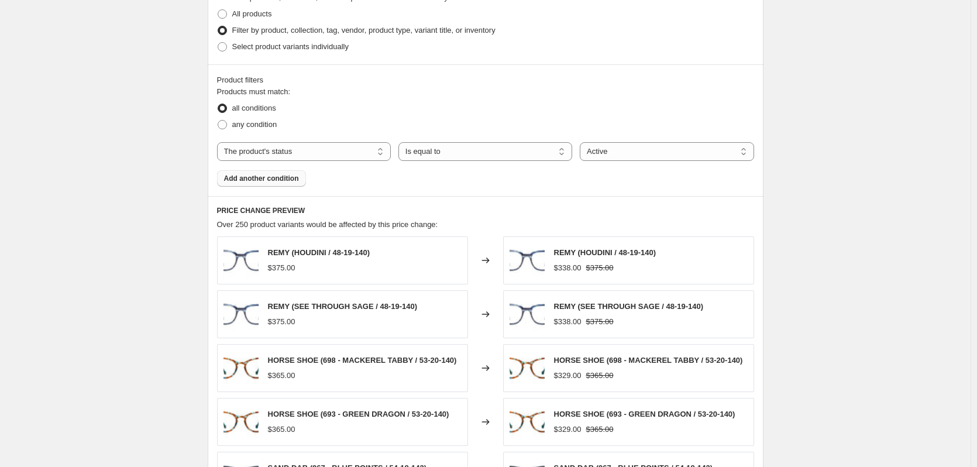
click at [287, 181] on span "Add another condition" at bounding box center [261, 178] width 75 height 9
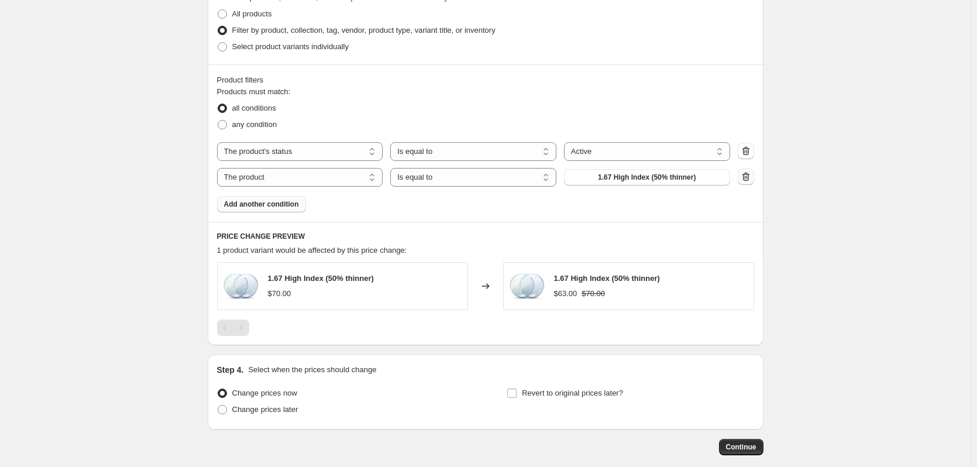
click at [749, 174] on icon "button" at bounding box center [746, 177] width 12 height 12
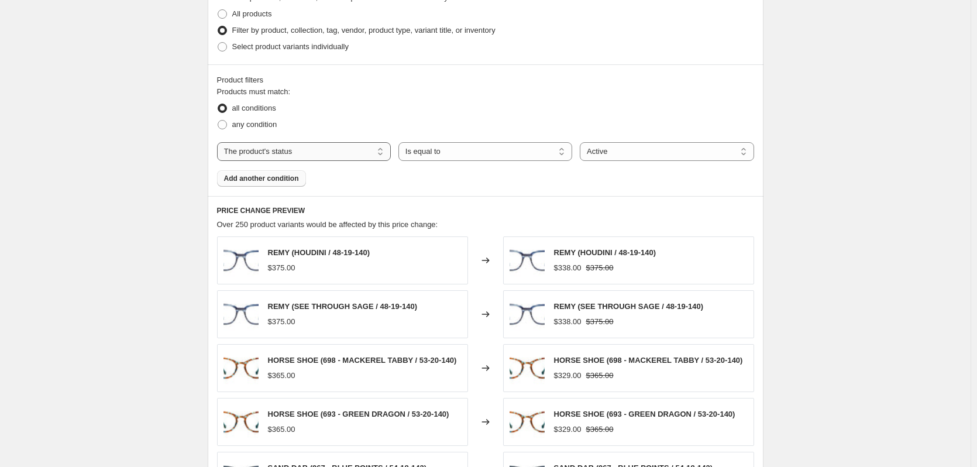
click at [323, 154] on select "The product The product's collection The product's tag The product's vendor The…" at bounding box center [304, 151] width 174 height 19
select select "vendor"
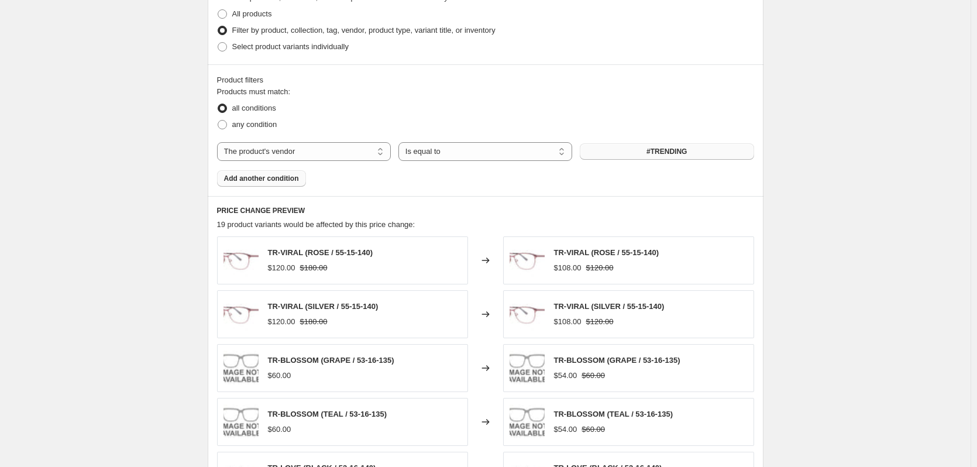
click at [633, 156] on button "#TRENDING" at bounding box center [667, 151] width 174 height 16
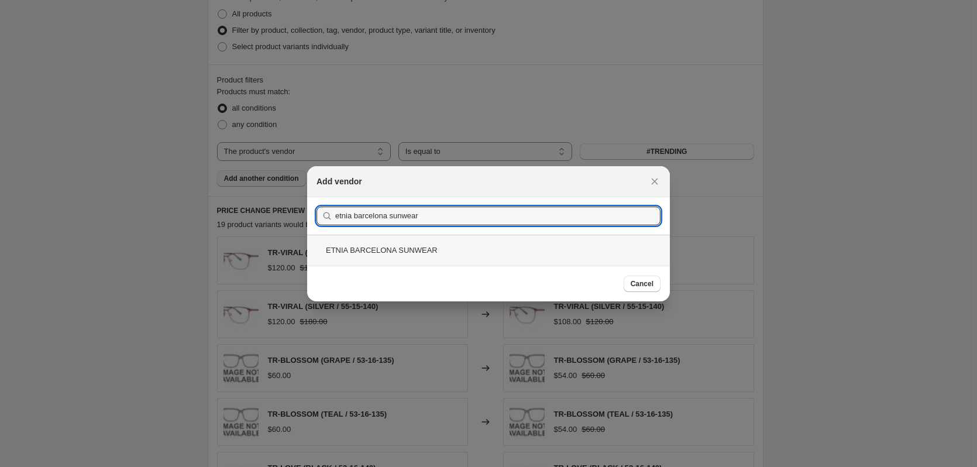
type input "etnia barcelona sunwear"
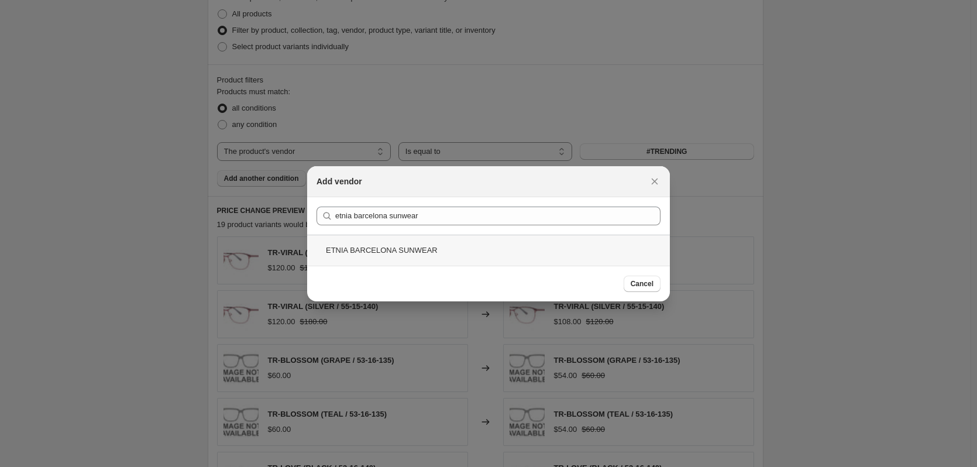
click at [398, 245] on div "ETNIA BARCELONA SUNWEAR" at bounding box center [488, 250] width 363 height 31
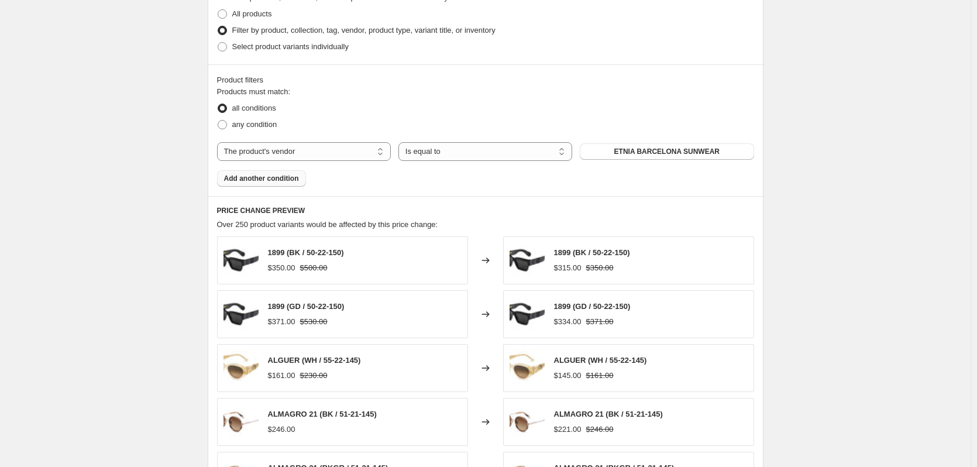
click at [285, 180] on span "Add another condition" at bounding box center [261, 178] width 75 height 9
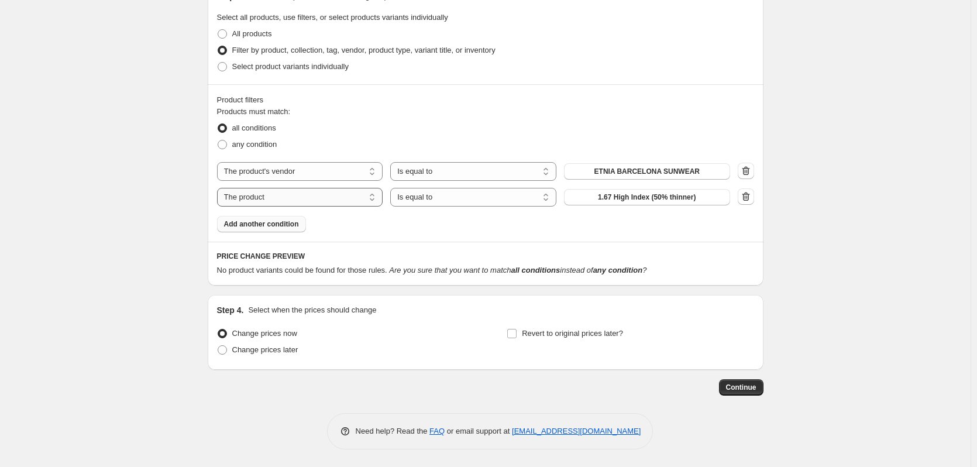
scroll to position [566, 0]
click at [286, 197] on select "The product The product's collection The product's tag The product's vendor The…" at bounding box center [300, 197] width 166 height 19
select select "product_status"
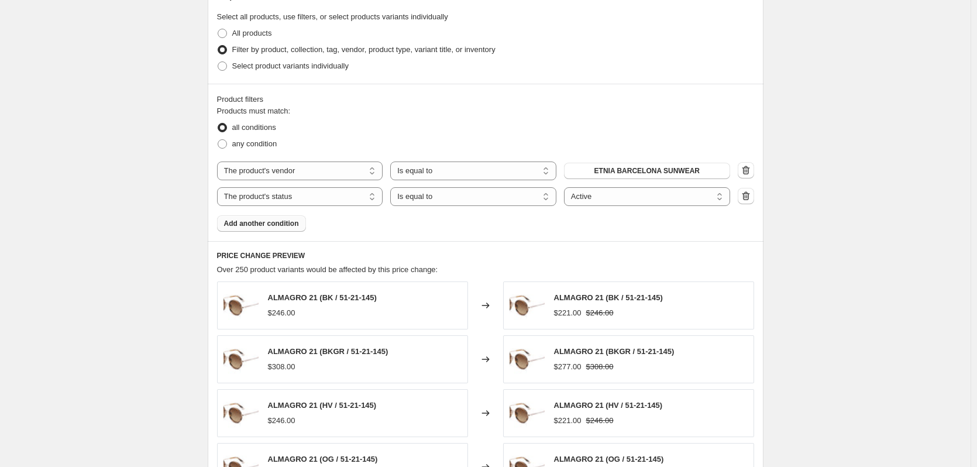
click at [147, 246] on div "Create new price change job. This page is ready Create new price change job Dra…" at bounding box center [485, 97] width 970 height 1327
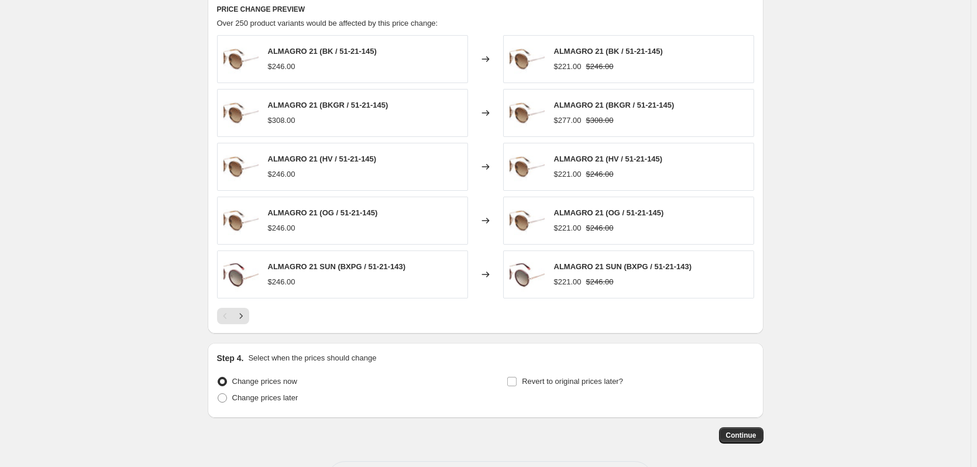
scroll to position [861, 0]
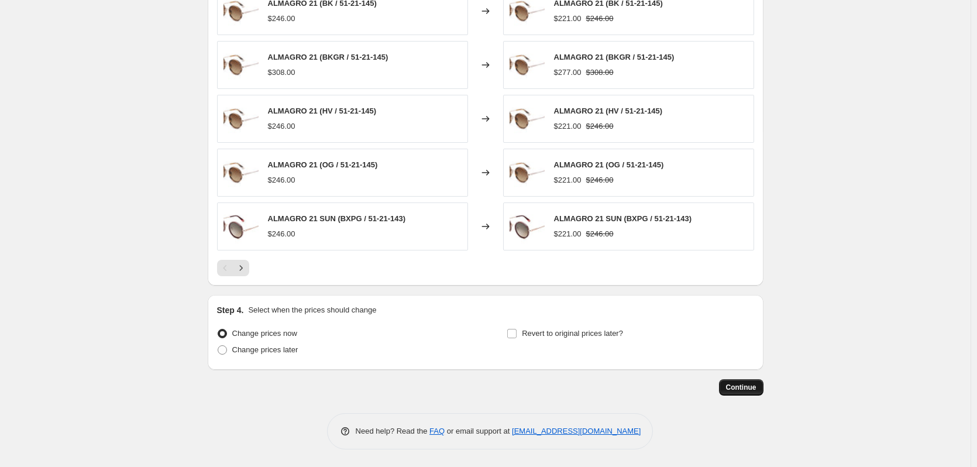
click at [738, 389] on span "Continue" at bounding box center [741, 387] width 30 height 9
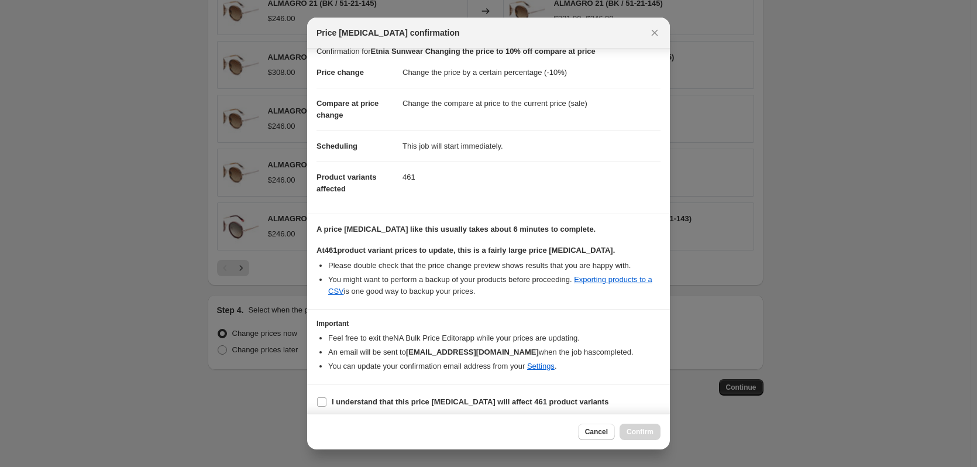
scroll to position [18, 0]
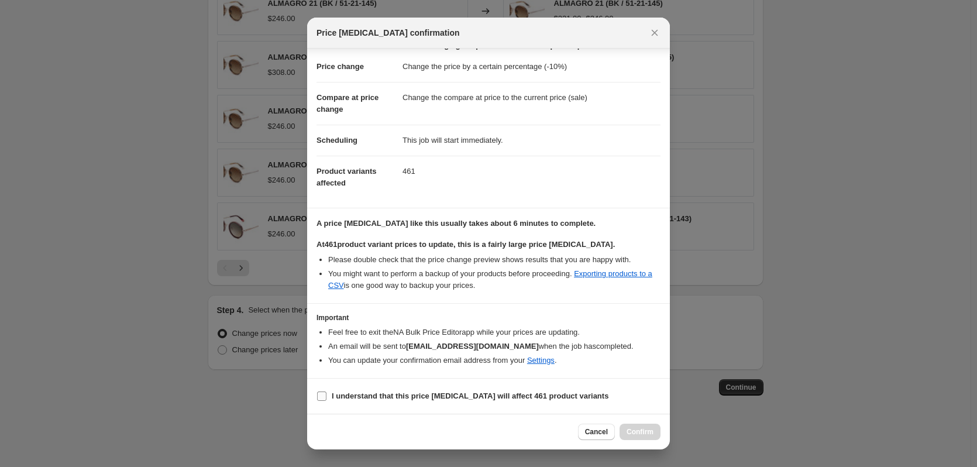
click at [322, 398] on input "I understand that this price change job will affect 461 product variants" at bounding box center [321, 395] width 9 height 9
checkbox input "true"
drag, startPoint x: 639, startPoint y: 430, endPoint x: 627, endPoint y: 428, distance: 11.9
click at [639, 432] on span "Confirm" at bounding box center [640, 431] width 27 height 9
